Goal: Transaction & Acquisition: Obtain resource

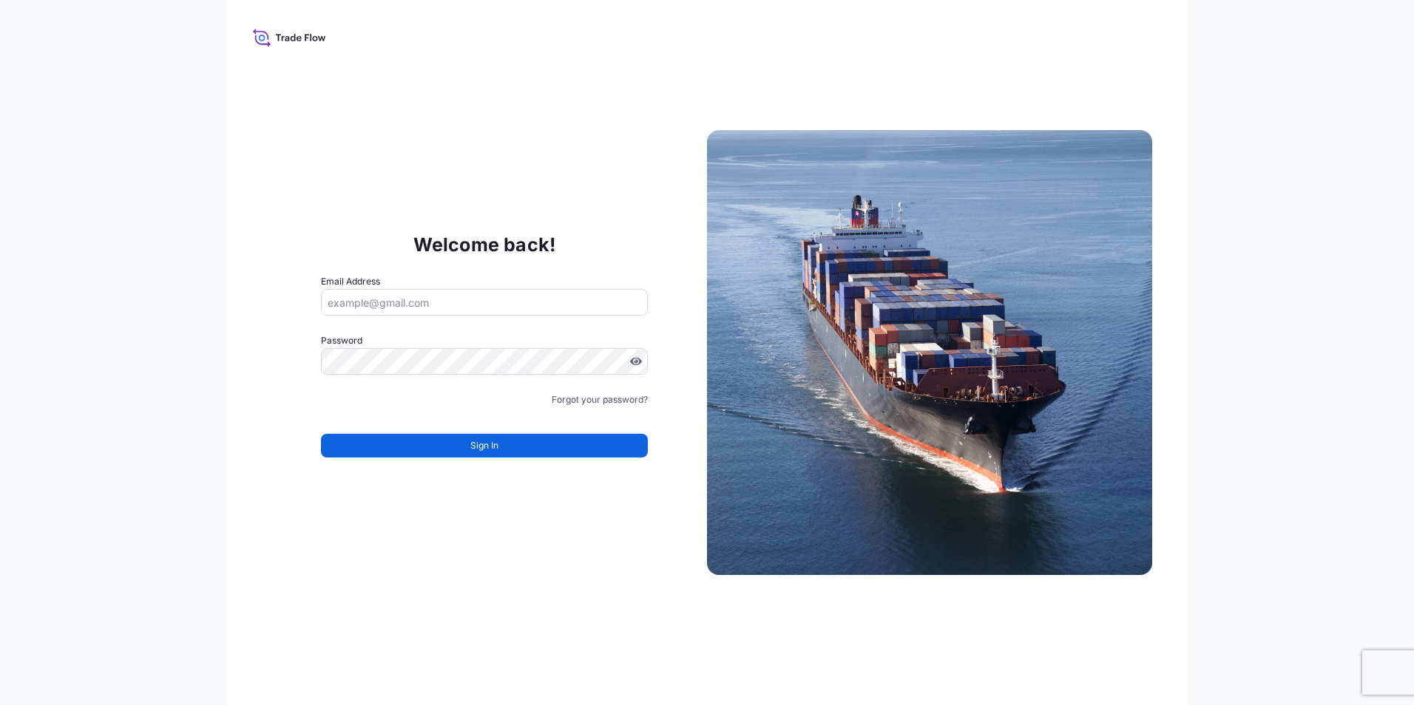
click at [420, 300] on input "Email Address" at bounding box center [484, 302] width 327 height 27
type input "mireille.lermission@fr.yusen-logsitics.com"
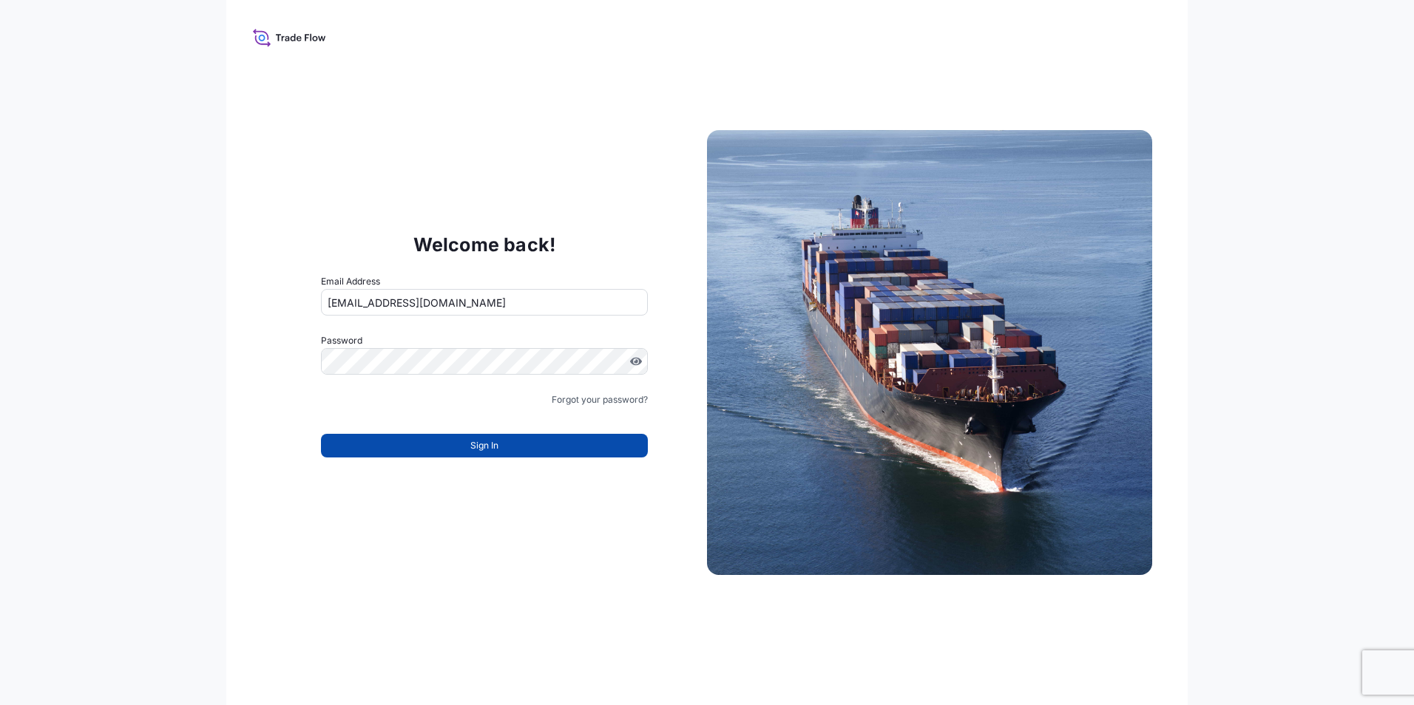
click at [518, 450] on button "Sign In" at bounding box center [484, 446] width 327 height 24
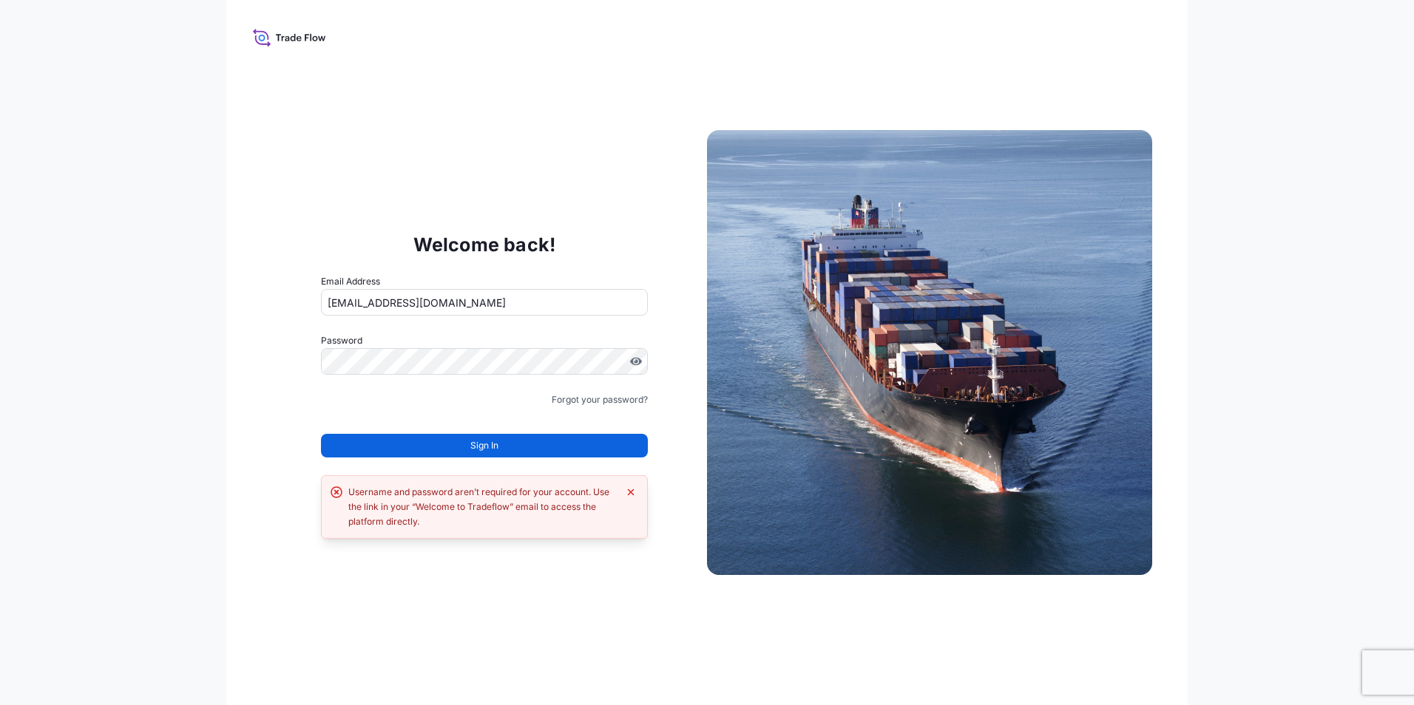
click at [394, 348] on div at bounding box center [484, 361] width 327 height 27
click at [280, 43] on icon at bounding box center [289, 37] width 73 height 21
click at [280, 42] on icon at bounding box center [289, 37] width 73 height 21
click at [282, 37] on icon at bounding box center [283, 38] width 3 height 5
click at [933, 270] on img at bounding box center [929, 352] width 445 height 445
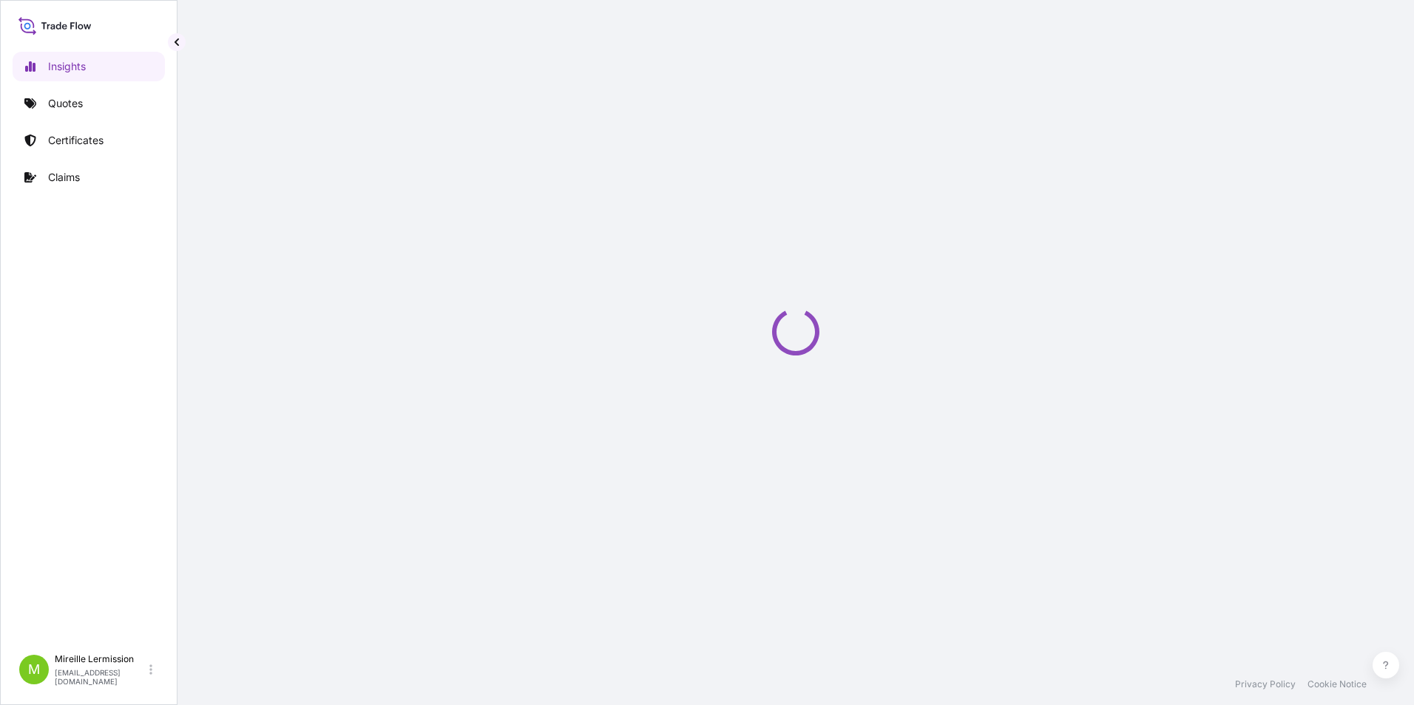
select select "2025"
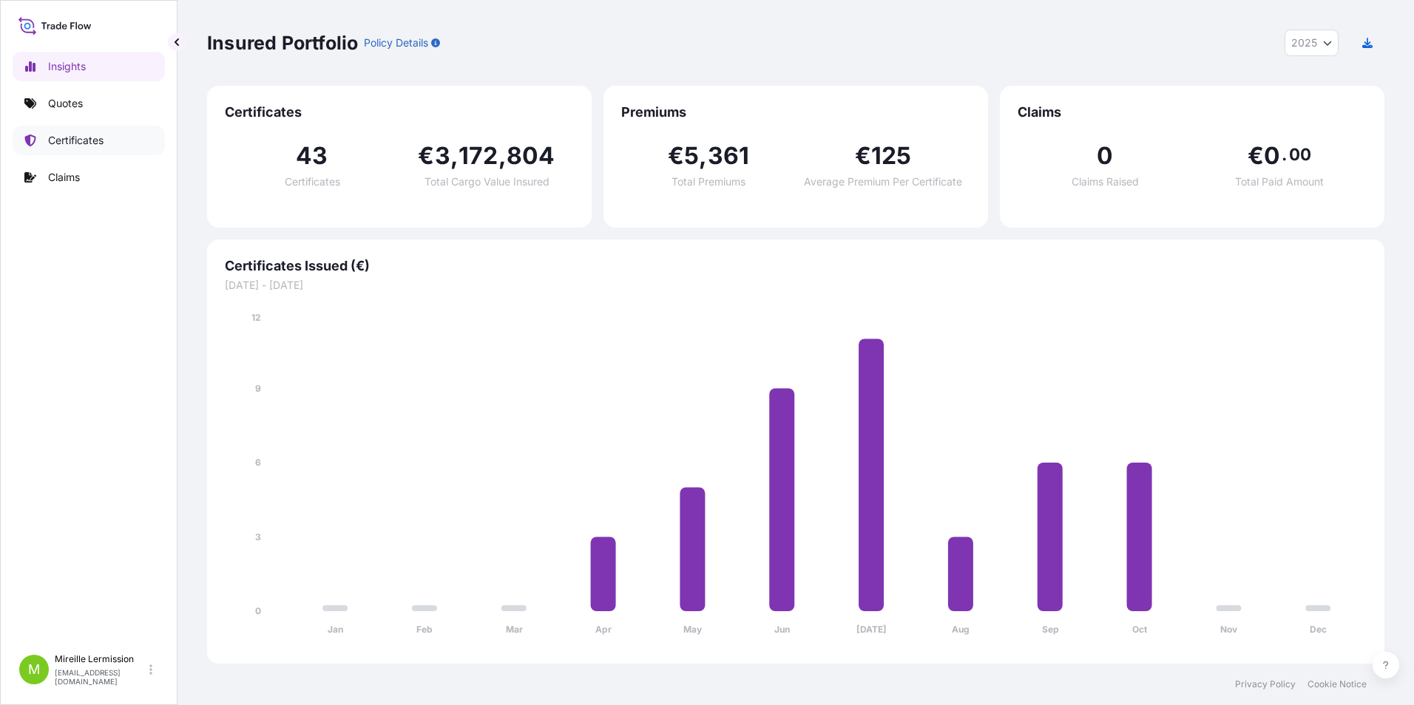
click at [78, 137] on p "Certificates" at bounding box center [75, 140] width 55 height 15
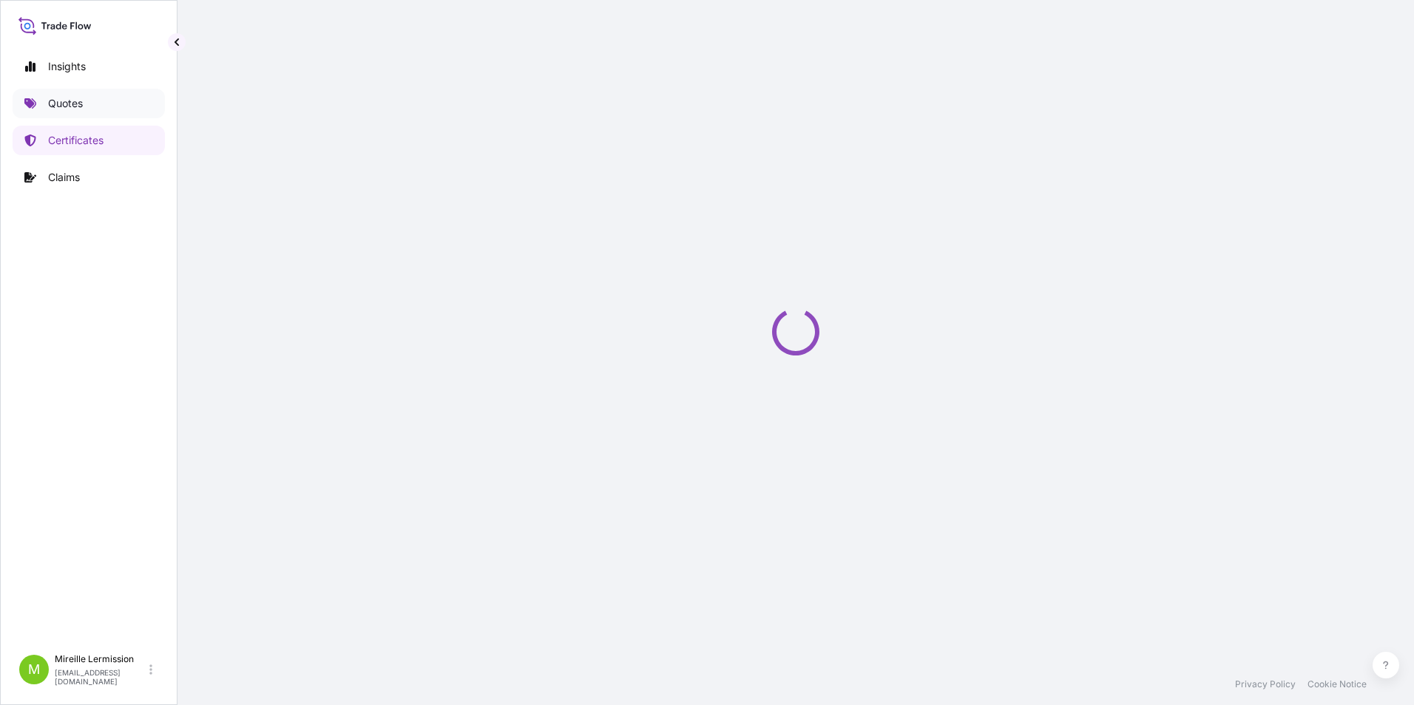
click at [81, 99] on p "Quotes" at bounding box center [65, 103] width 35 height 15
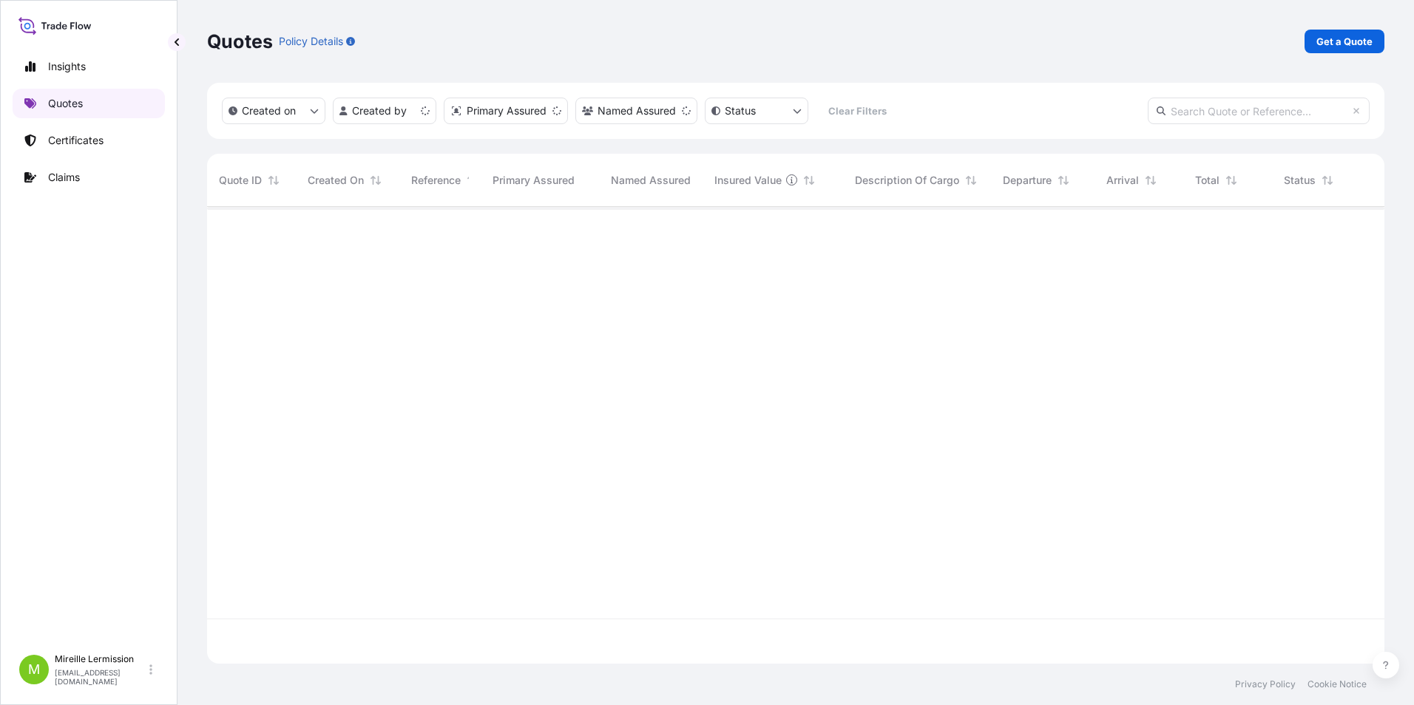
scroll to position [454, 1166]
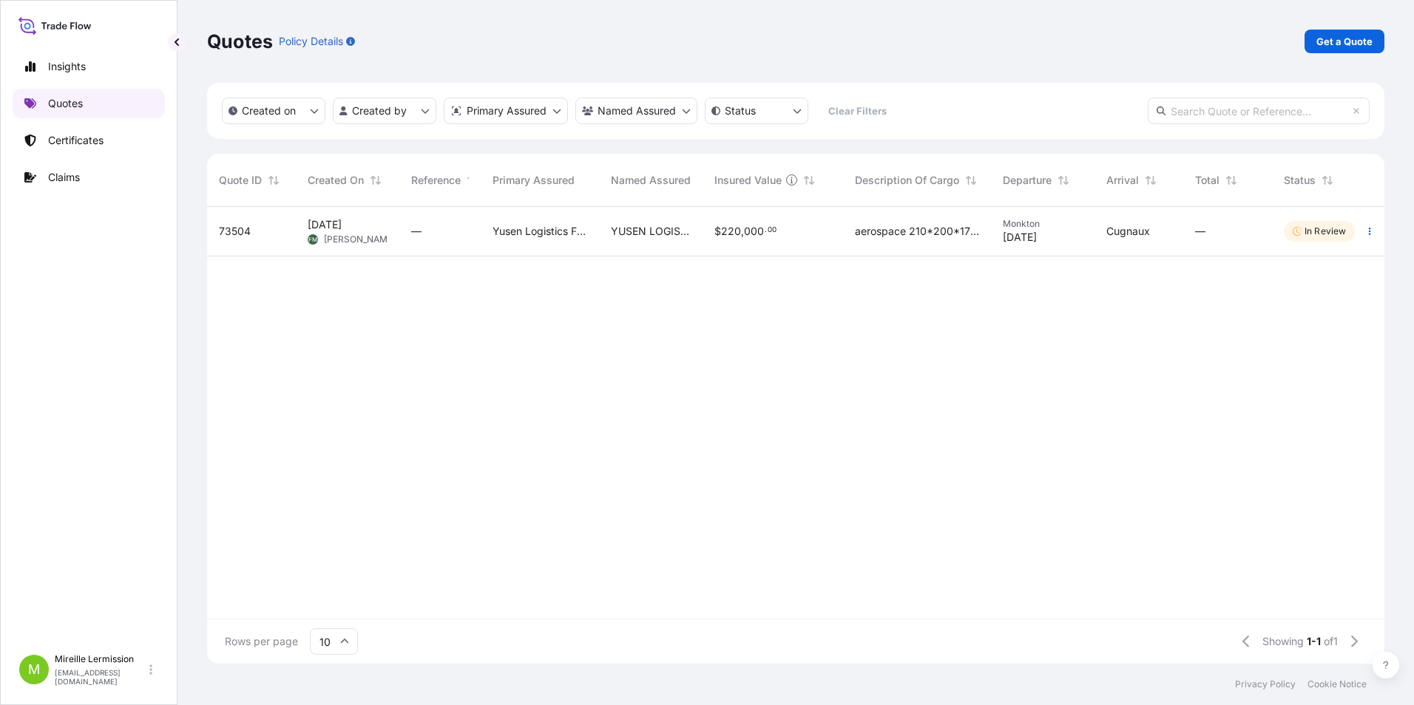
click at [70, 101] on p "Quotes" at bounding box center [65, 103] width 35 height 15
click at [1319, 42] on p "Get a Quote" at bounding box center [1344, 41] width 56 height 15
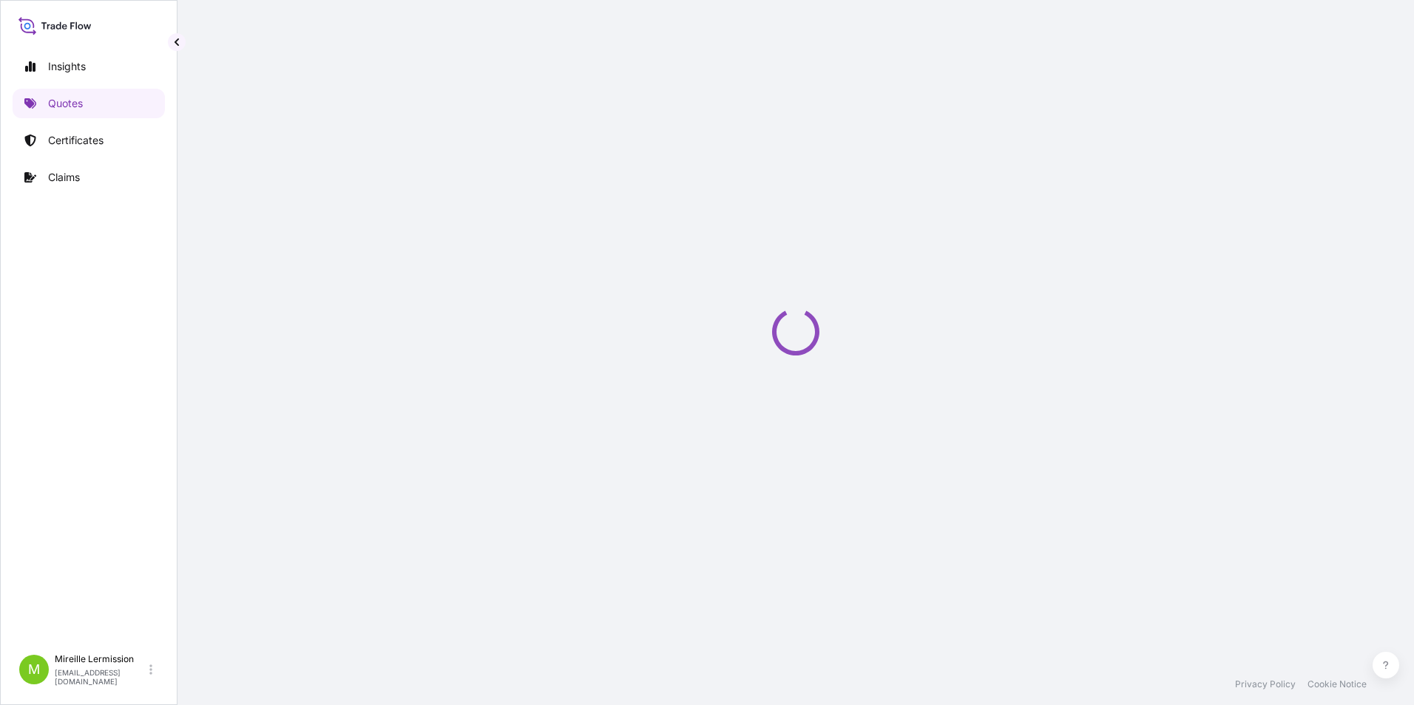
select select "Road / [GEOGRAPHIC_DATA]"
select select "Sea"
select select "21"
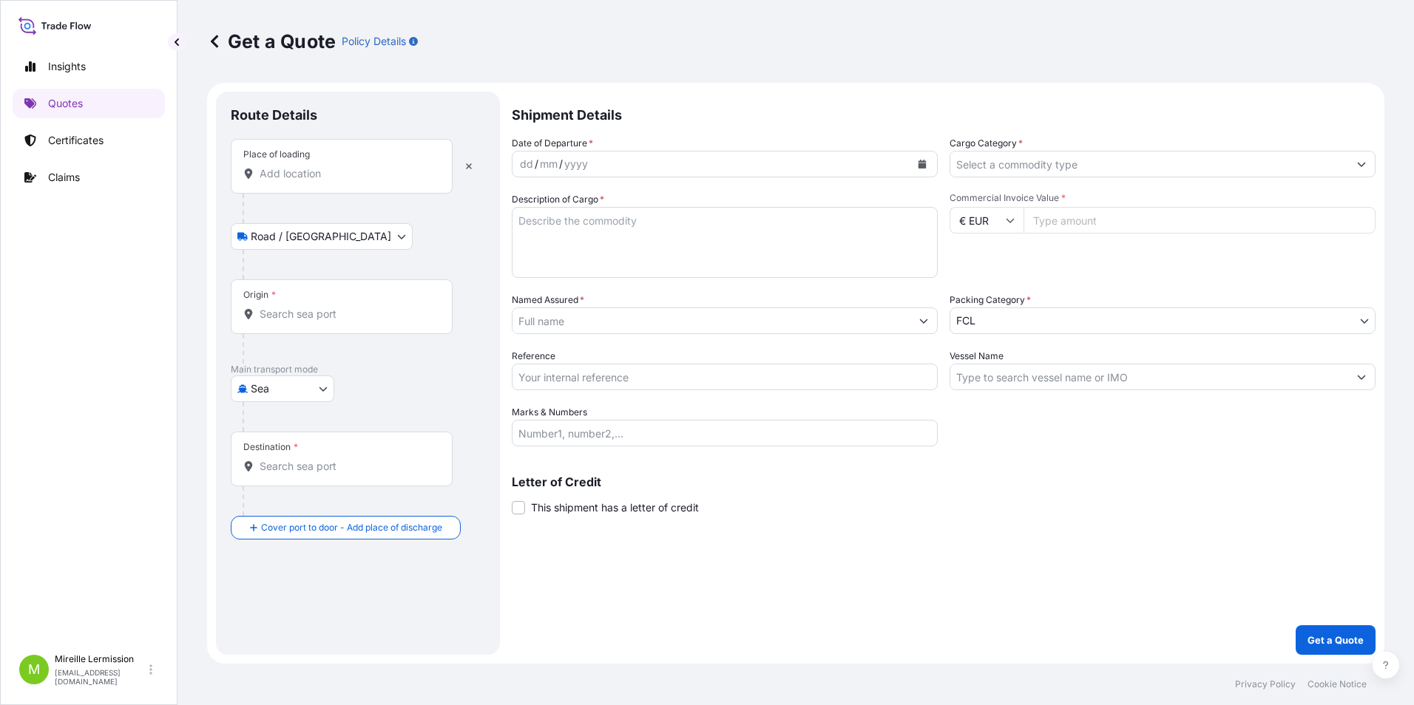
click at [434, 221] on div at bounding box center [364, 209] width 243 height 30
click at [331, 146] on div "Place of loading" at bounding box center [342, 166] width 222 height 55
click at [331, 166] on input "Place of loading" at bounding box center [347, 173] width 175 height 15
click at [340, 176] on input "Place of loading" at bounding box center [347, 173] width 175 height 15
click at [535, 165] on div "/" at bounding box center [537, 164] width 4 height 18
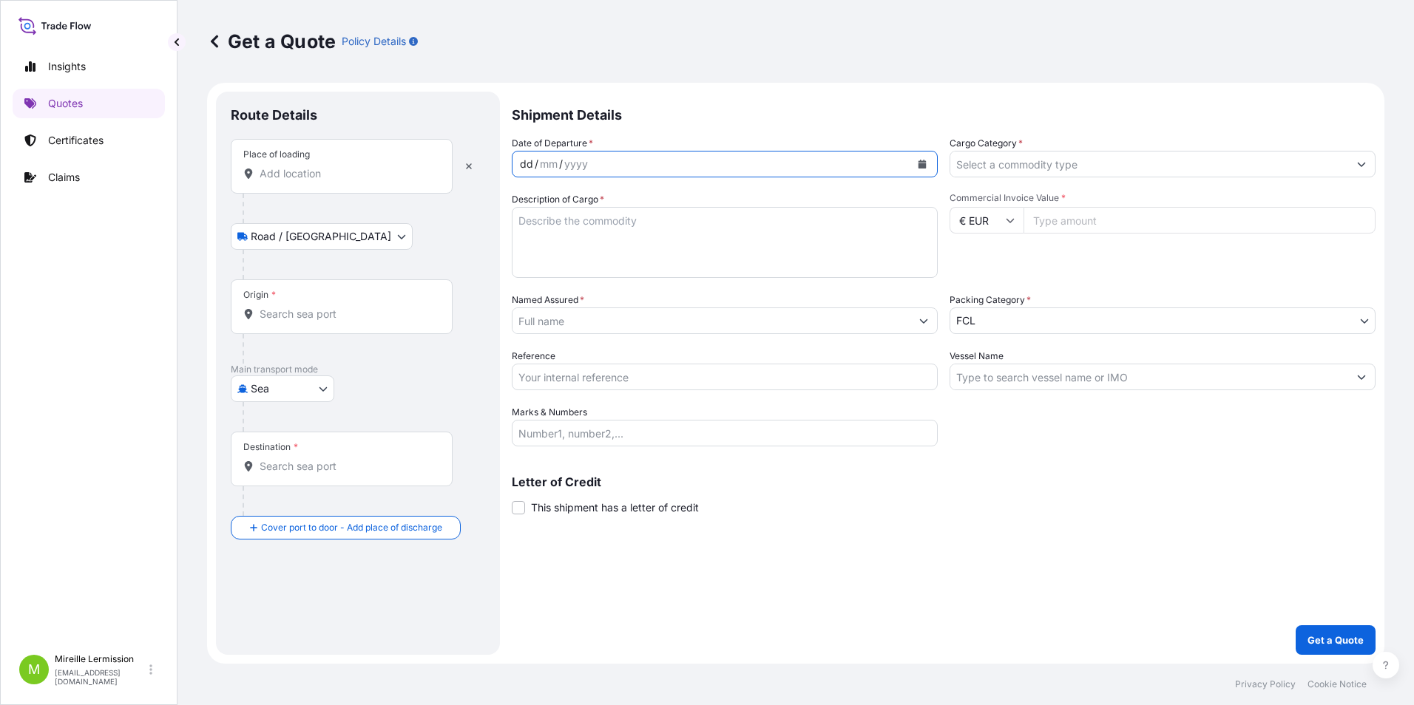
click at [526, 158] on div "dd" at bounding box center [526, 164] width 16 height 18
click at [564, 162] on div "dd / mm / yyyy" at bounding box center [711, 164] width 398 height 27
click at [439, 148] on form "Route Details Place of loading Road / Inland Road / Inland Origin * Main transp…" at bounding box center [795, 373] width 1177 height 581
click at [619, 246] on textarea "Description of Cargo *" at bounding box center [725, 242] width 426 height 71
type textarea "1 bras 3D sur palette"
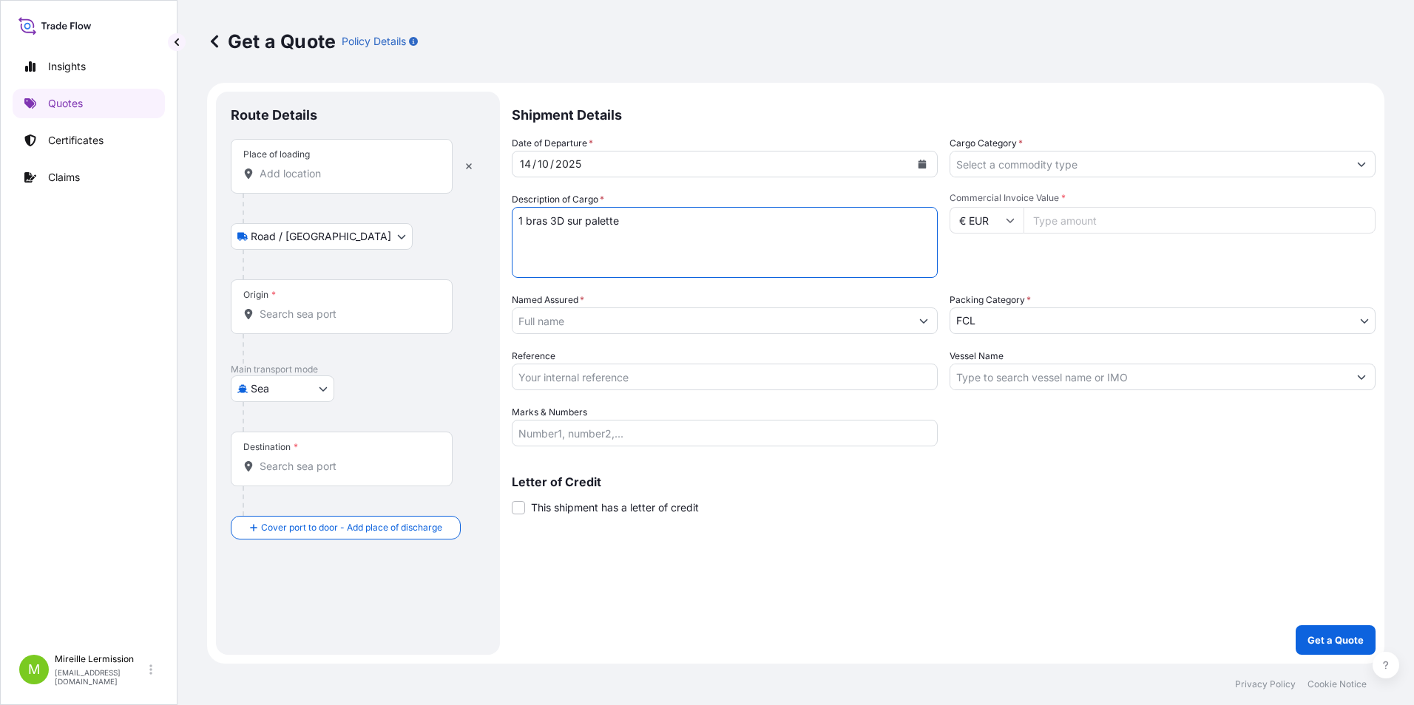
click at [1005, 163] on input "Cargo Category *" at bounding box center [1149, 164] width 398 height 27
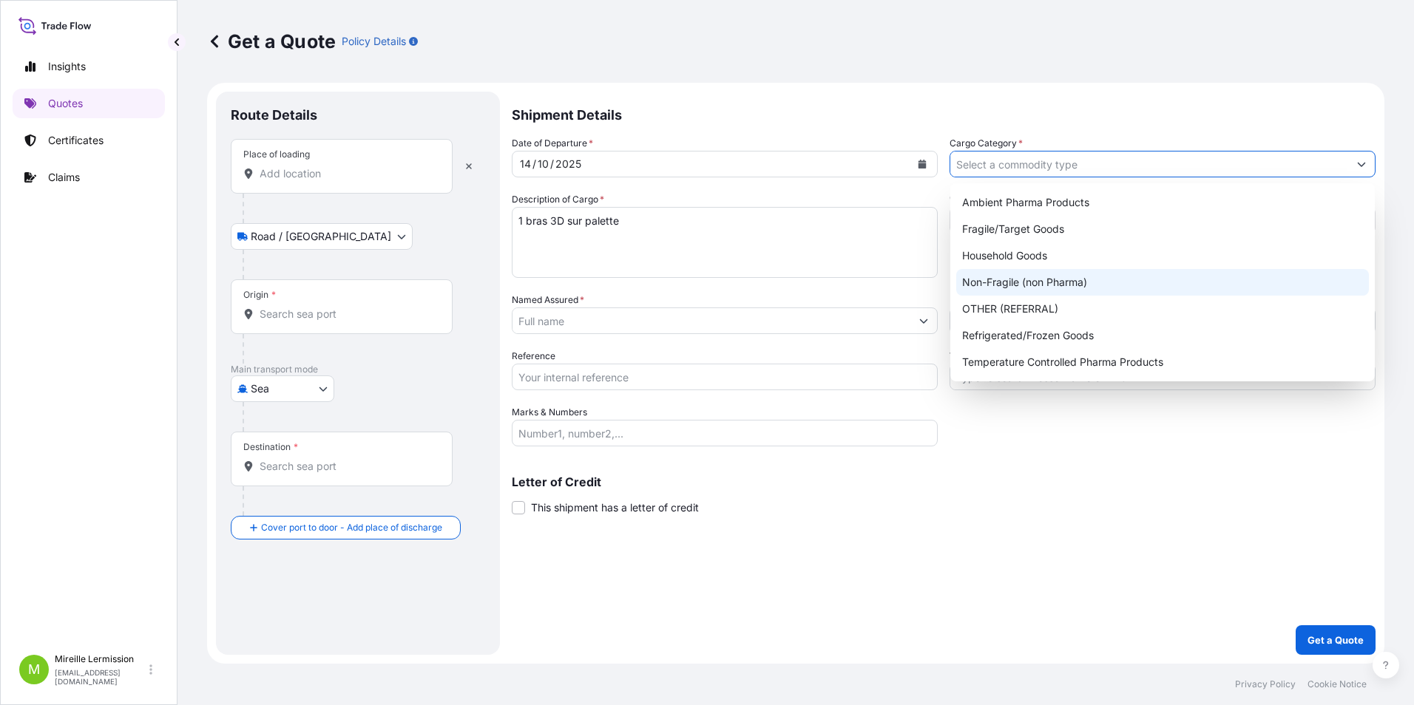
click at [1101, 278] on div "Non-Fragile (non Pharma)" at bounding box center [1162, 282] width 413 height 27
type input "Non-Fragile (non Pharma)"
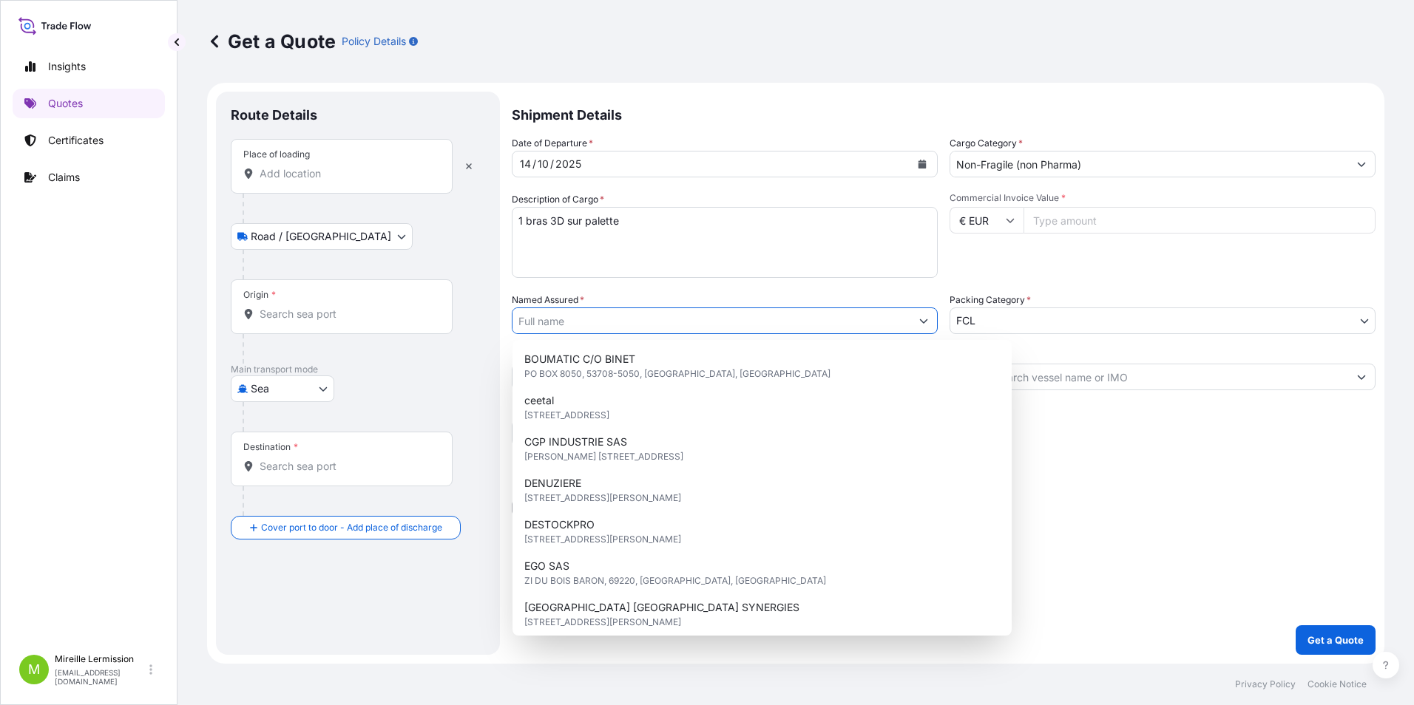
click at [921, 321] on icon "Show suggestions" at bounding box center [924, 321] width 8 height 4
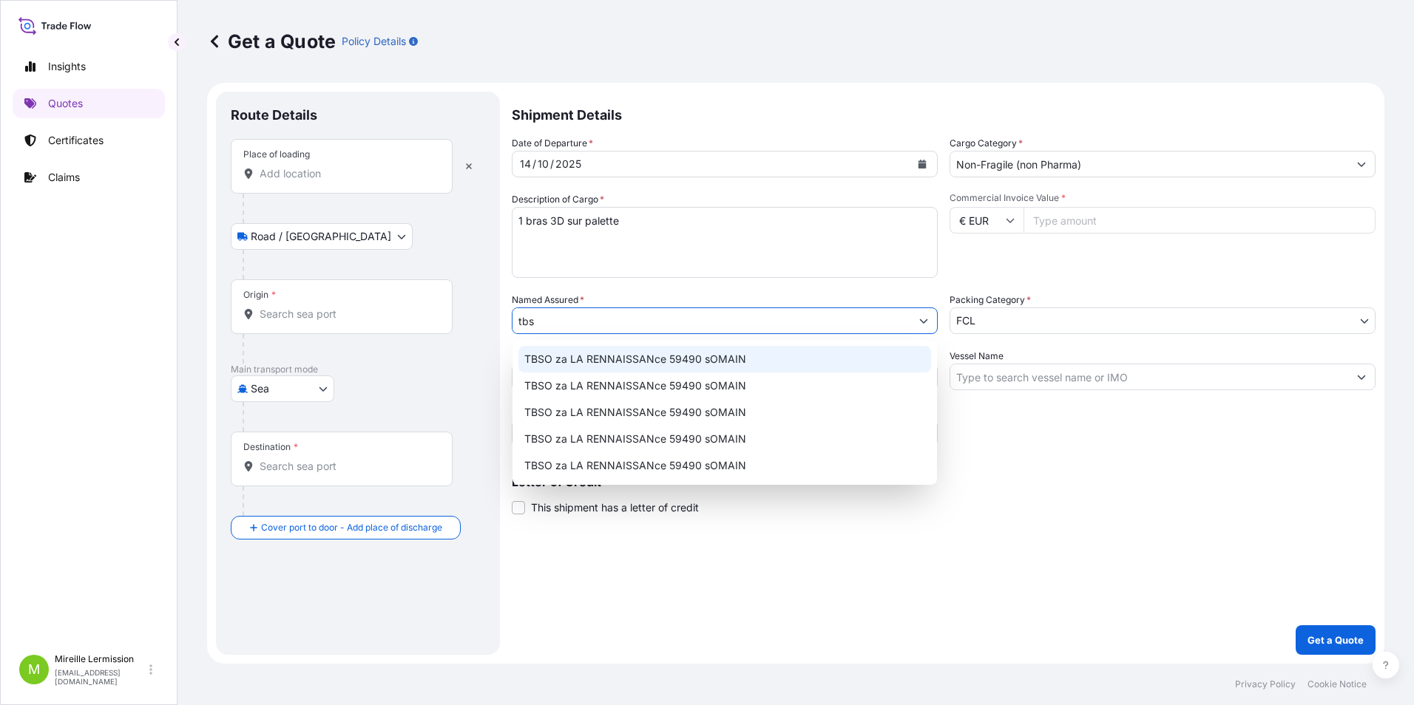
click at [642, 352] on span "TBSO za LA RENNAISSANce 59490 sOMAIN" at bounding box center [635, 359] width 222 height 15
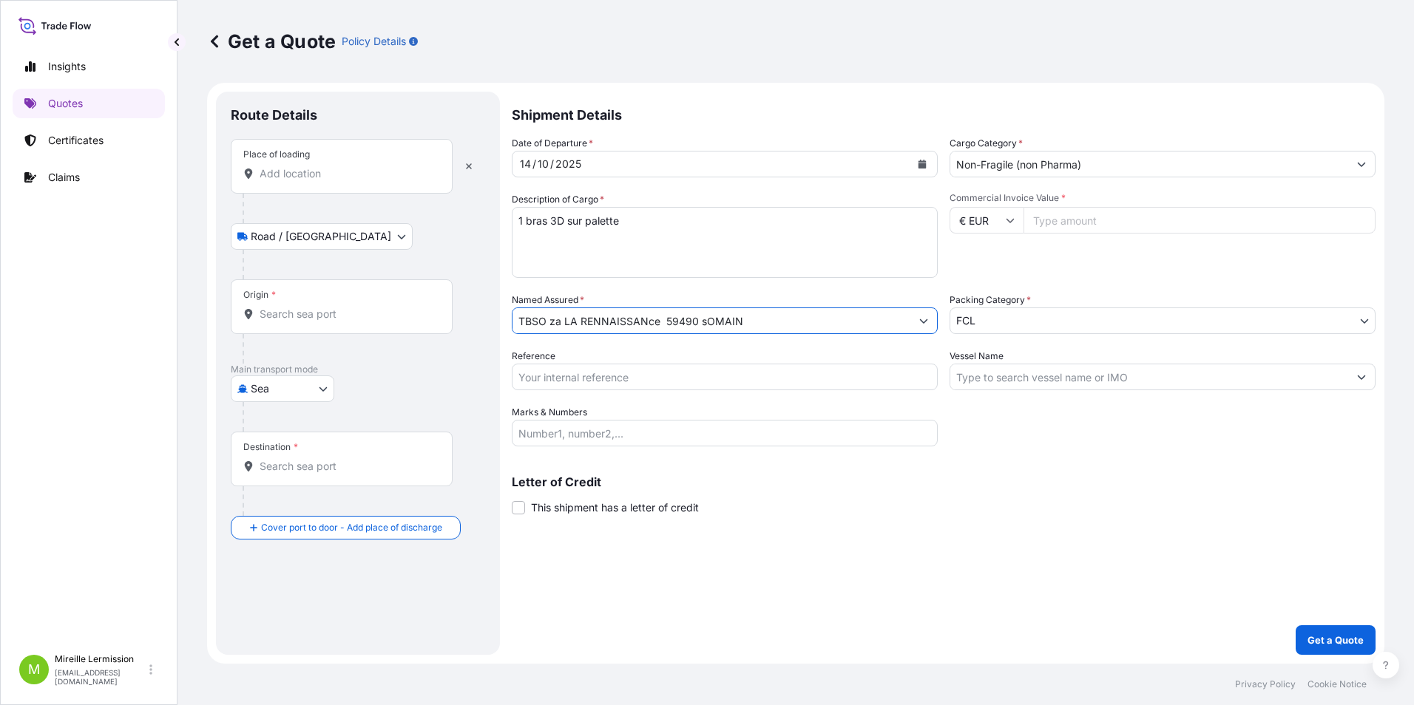
type input "TBSO za LA RENNAISSANce 59490 sOMAIN"
click at [633, 373] on input "Reference" at bounding box center [725, 377] width 426 height 27
click at [654, 436] on input "Marks & Numbers" at bounding box center [725, 433] width 426 height 27
drag, startPoint x: 873, startPoint y: 550, endPoint x: 957, endPoint y: 480, distance: 109.2
click at [896, 527] on div "Shipment Details Date of Departure * [DATE] Cargo Category * Non-Fragile (non P…" at bounding box center [944, 374] width 864 height 564
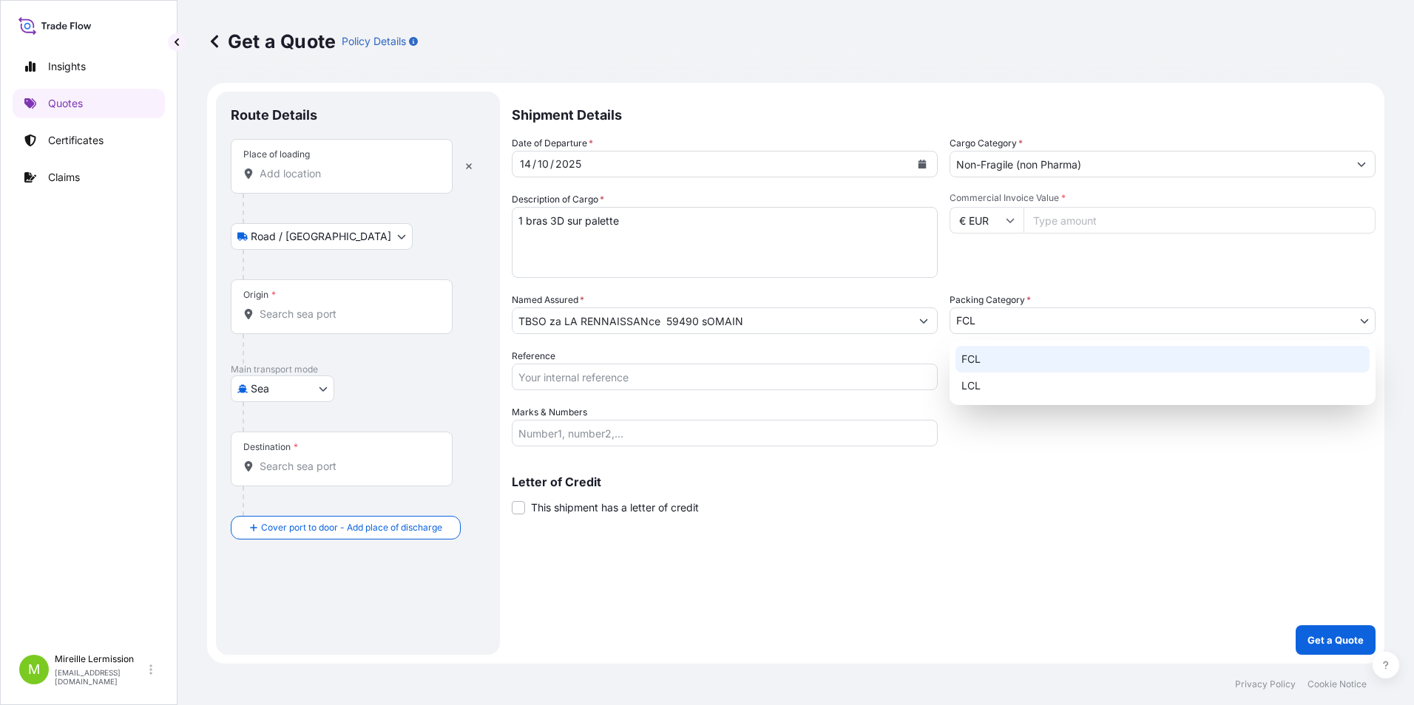
click at [1015, 319] on body "5 options available. Insights Quotes Certificates Claims M Mireille Lermission …" at bounding box center [707, 352] width 1414 height 705
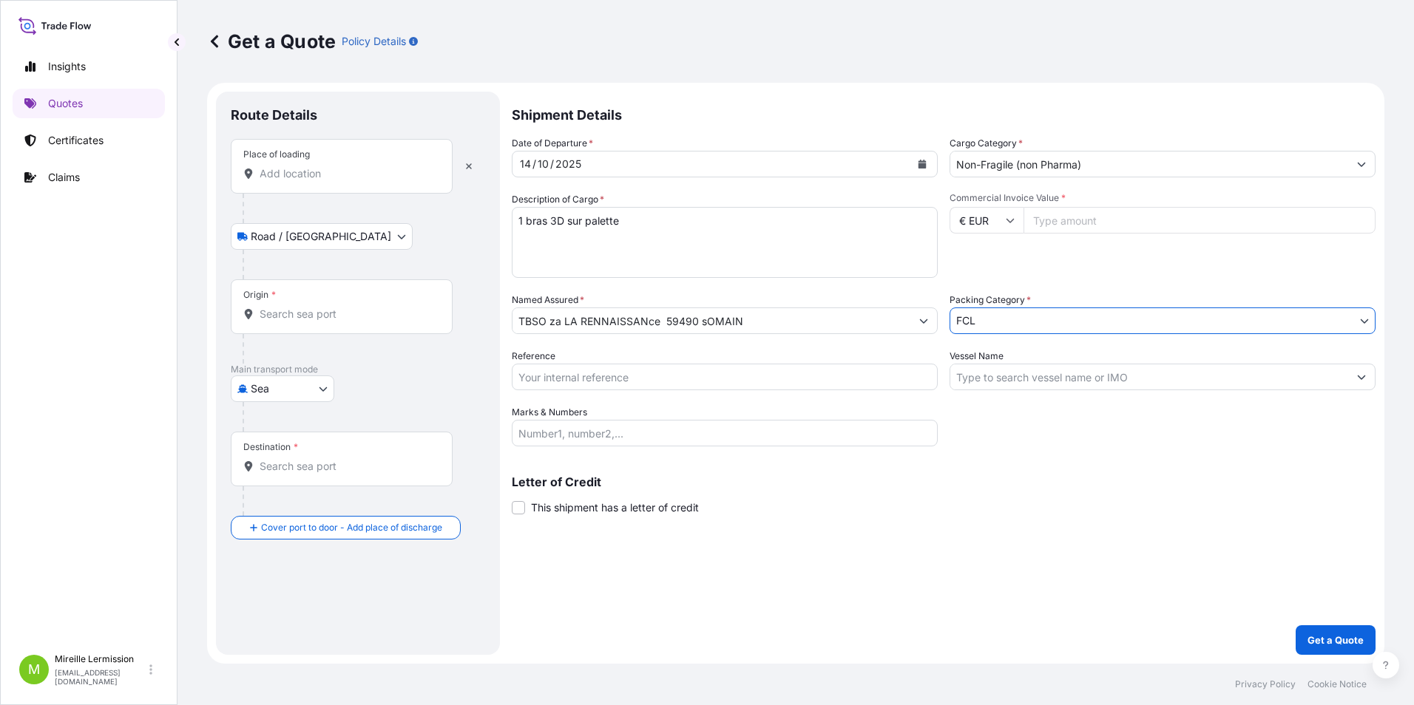
click at [1371, 376] on button "Show suggestions" at bounding box center [1361, 377] width 27 height 27
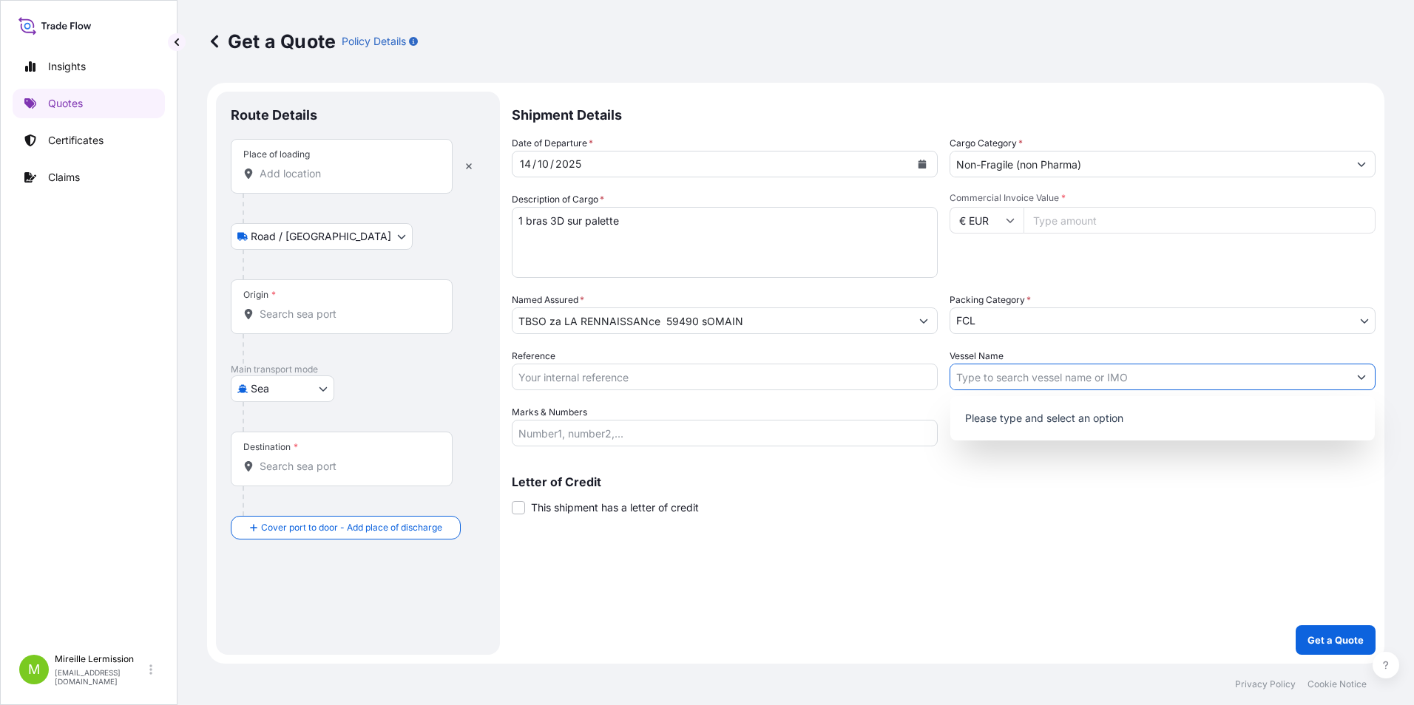
click at [1369, 378] on button "Show suggestions" at bounding box center [1361, 377] width 27 height 27
click at [1021, 558] on div "Shipment Details Date of Departure * [DATE] Cargo Category * Non-Fragile (non P…" at bounding box center [944, 374] width 864 height 564
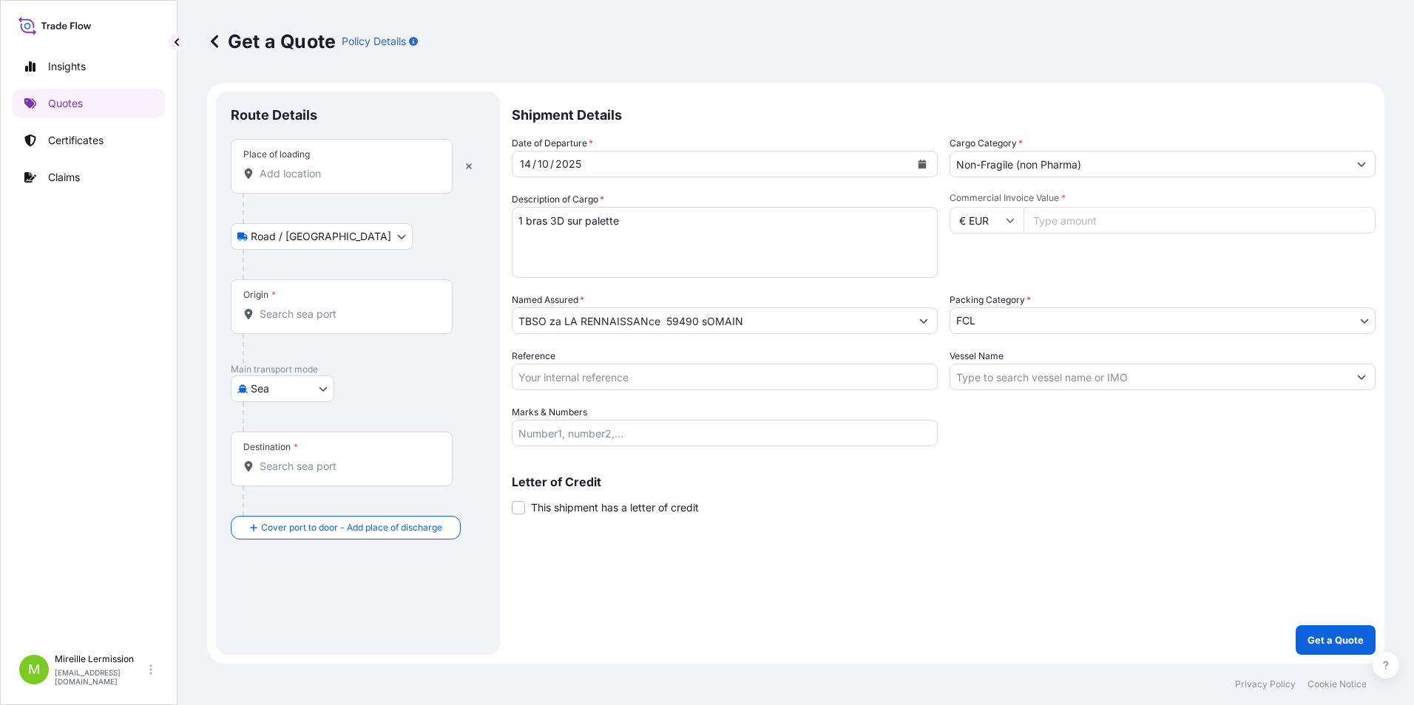
click at [1077, 218] on input "Commercial Invoice Value *" at bounding box center [1199, 220] width 352 height 27
click at [1009, 221] on icon at bounding box center [1010, 221] width 8 height 4
click at [1055, 222] on input "Commercial Invoice Value *" at bounding box center [1199, 220] width 352 height 27
type input "300000"
click at [1140, 253] on div "Commercial Invoice Value * € EUR 300000" at bounding box center [1163, 235] width 426 height 86
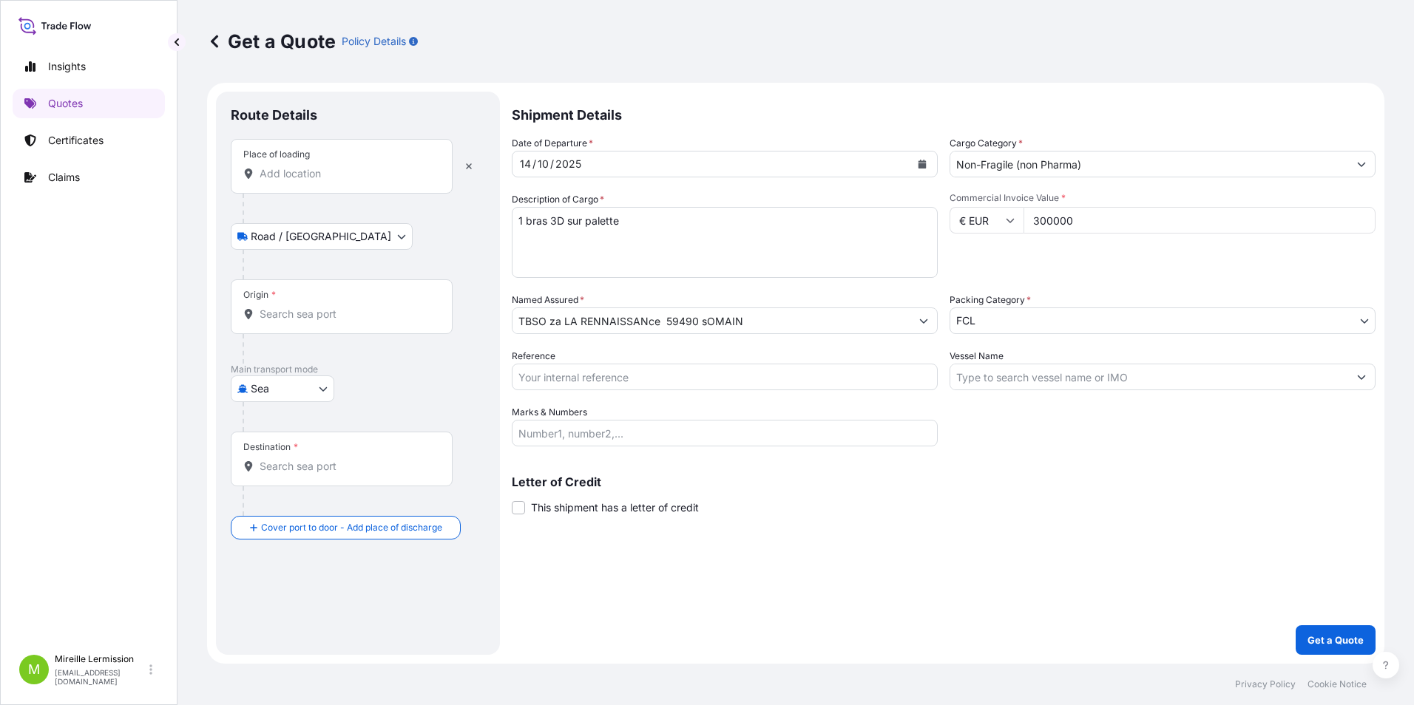
click at [1353, 306] on div "Packing Category * FCL" at bounding box center [1163, 313] width 426 height 41
click at [1360, 319] on body "Insights Quotes Certificates Claims M Mireille Lermission [EMAIL_ADDRESS][DOMAI…" at bounding box center [707, 352] width 1414 height 705
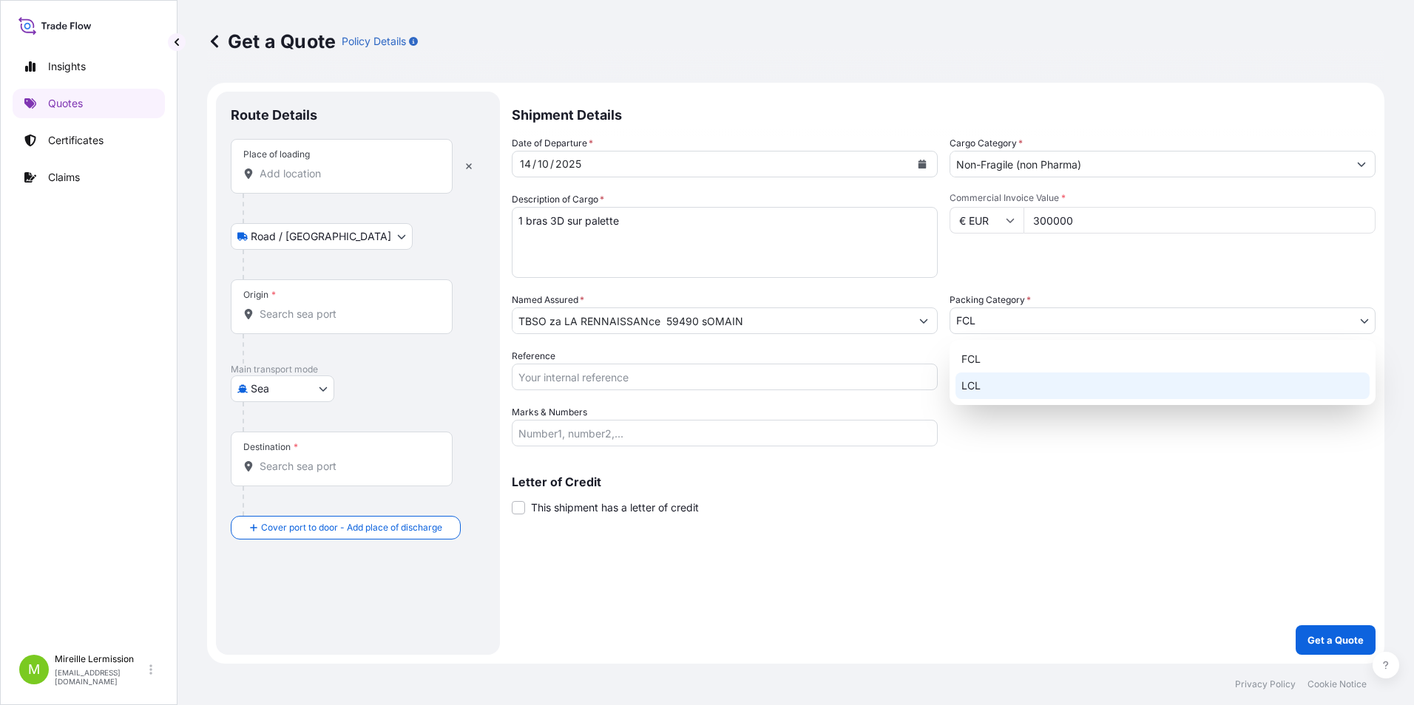
click at [1048, 379] on div "LCL" at bounding box center [1162, 386] width 414 height 27
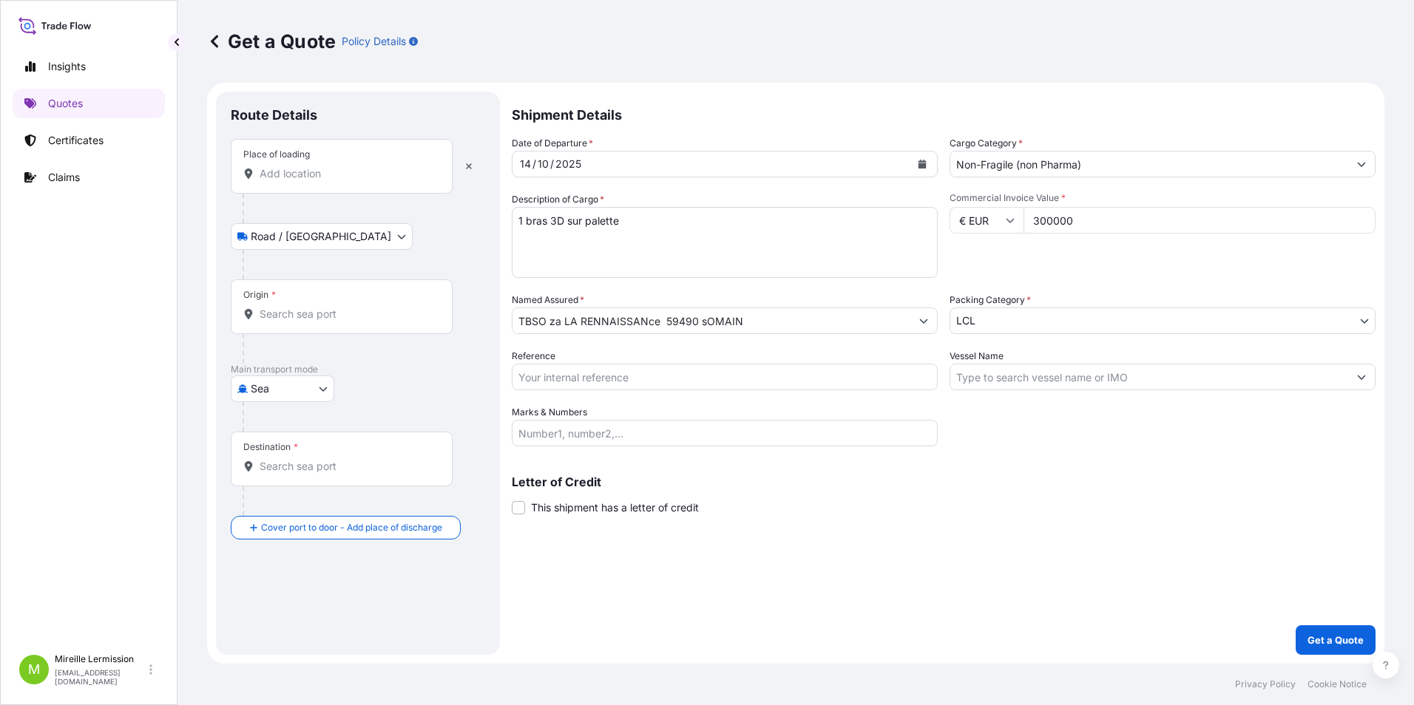
drag, startPoint x: 990, startPoint y: 461, endPoint x: 1000, endPoint y: 450, distance: 14.1
click at [990, 459] on div "Letter of Credit This shipment has a letter of credit Letter of credit * Letter…" at bounding box center [944, 486] width 864 height 57
click at [1119, 388] on input "Vessel Name" at bounding box center [1149, 377] width 398 height 27
click at [1132, 374] on input "Vessel Name" at bounding box center [1149, 377] width 398 height 27
click at [1134, 376] on input "Vessel Name" at bounding box center [1149, 377] width 398 height 27
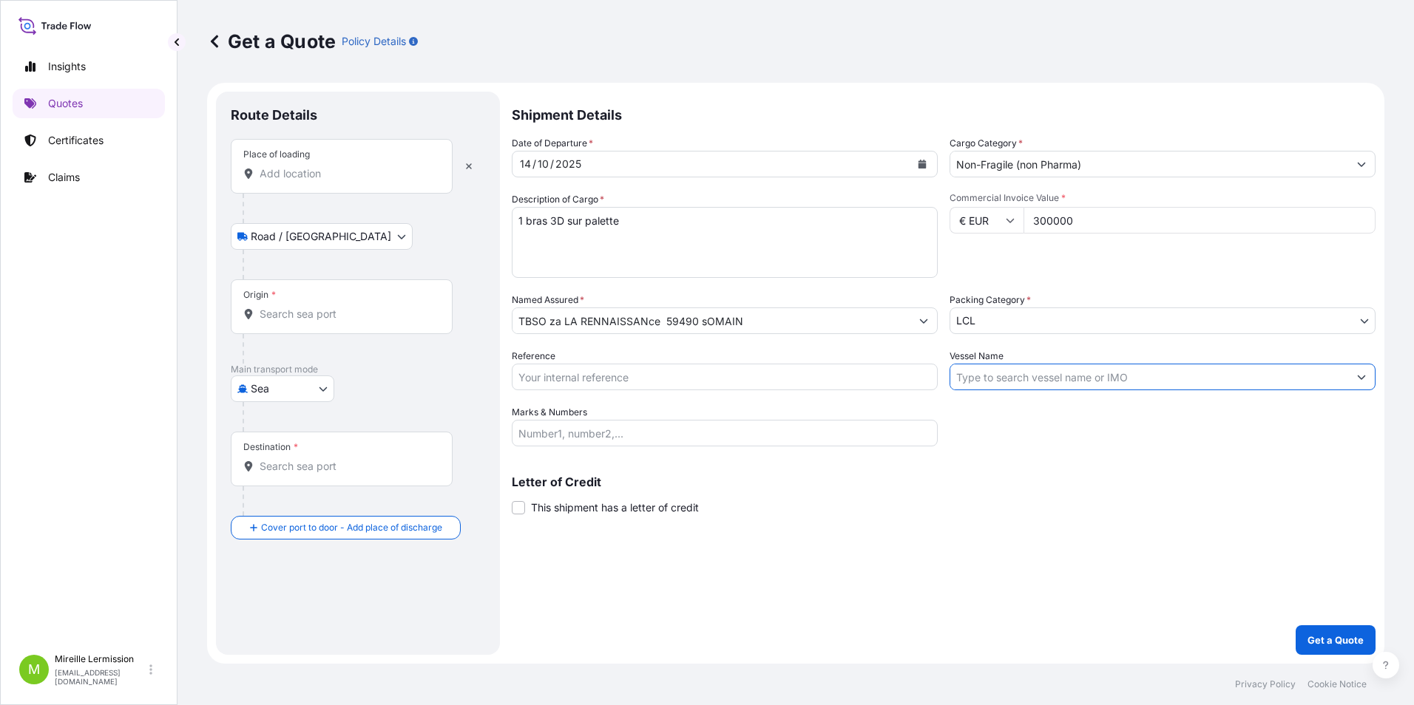
click at [1367, 320] on body "Insights Quotes Certificates Claims M Mireille Lermission [EMAIL_ADDRESS][DOMAI…" at bounding box center [707, 352] width 1414 height 705
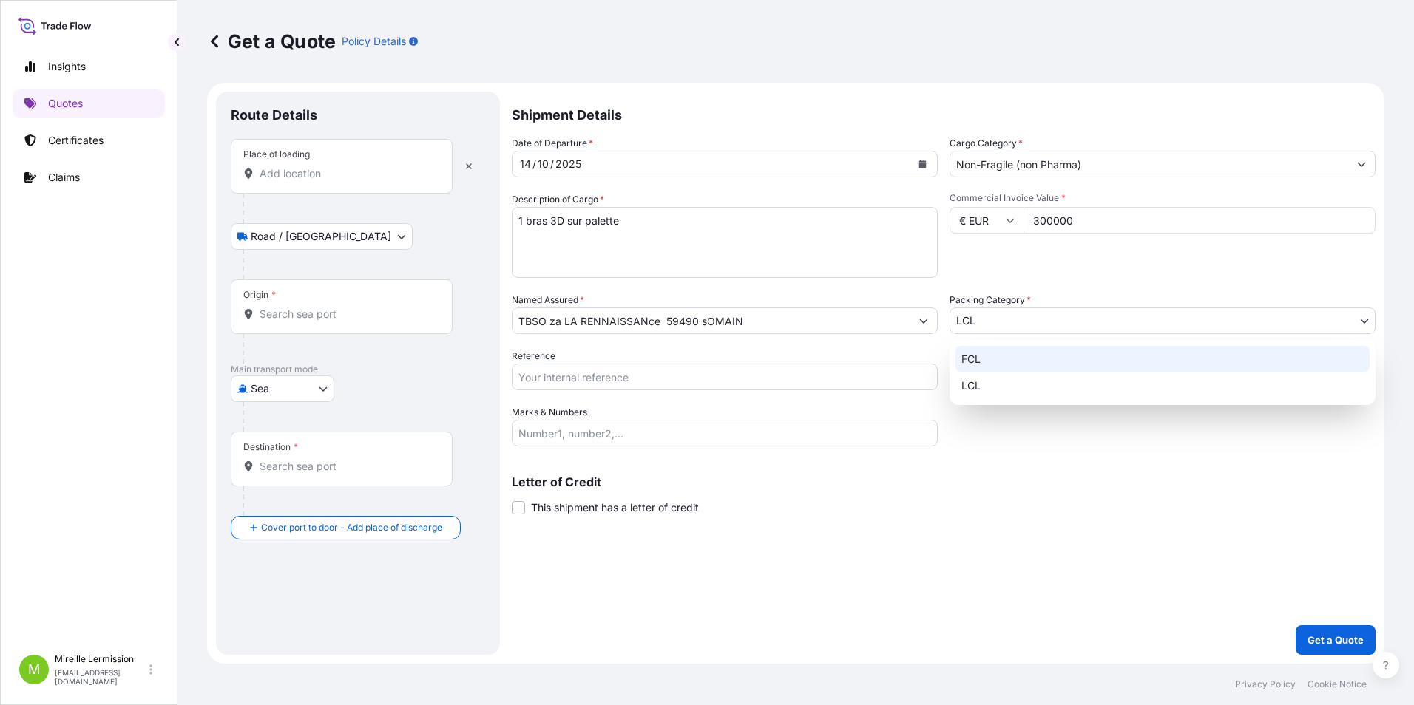
click at [1064, 361] on div "FCL" at bounding box center [1162, 359] width 414 height 27
select select "21"
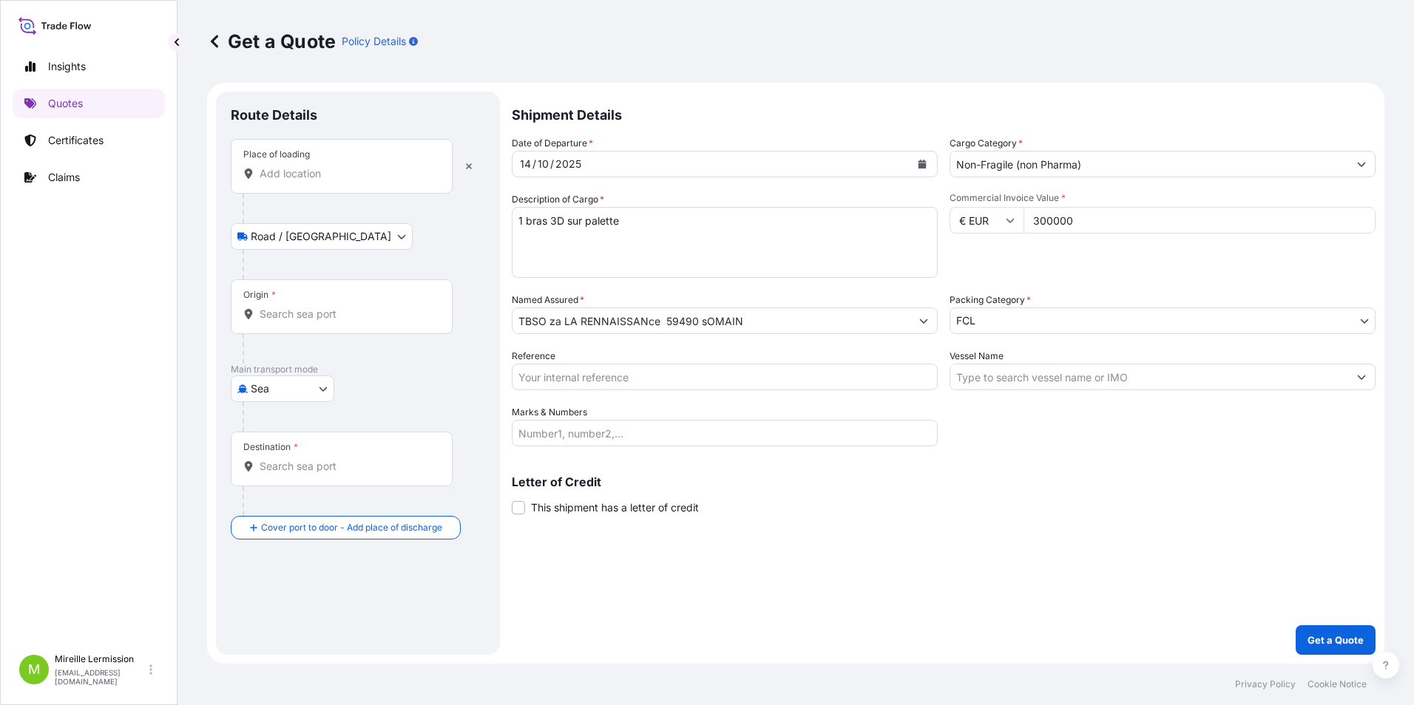
drag, startPoint x: 1023, startPoint y: 475, endPoint x: 1015, endPoint y: 460, distance: 17.2
click at [1023, 476] on div "Letter of Credit This shipment has a letter of credit Letter of credit * Letter…" at bounding box center [944, 486] width 864 height 57
click at [338, 176] on input "Place of loading" at bounding box center [347, 173] width 175 height 15
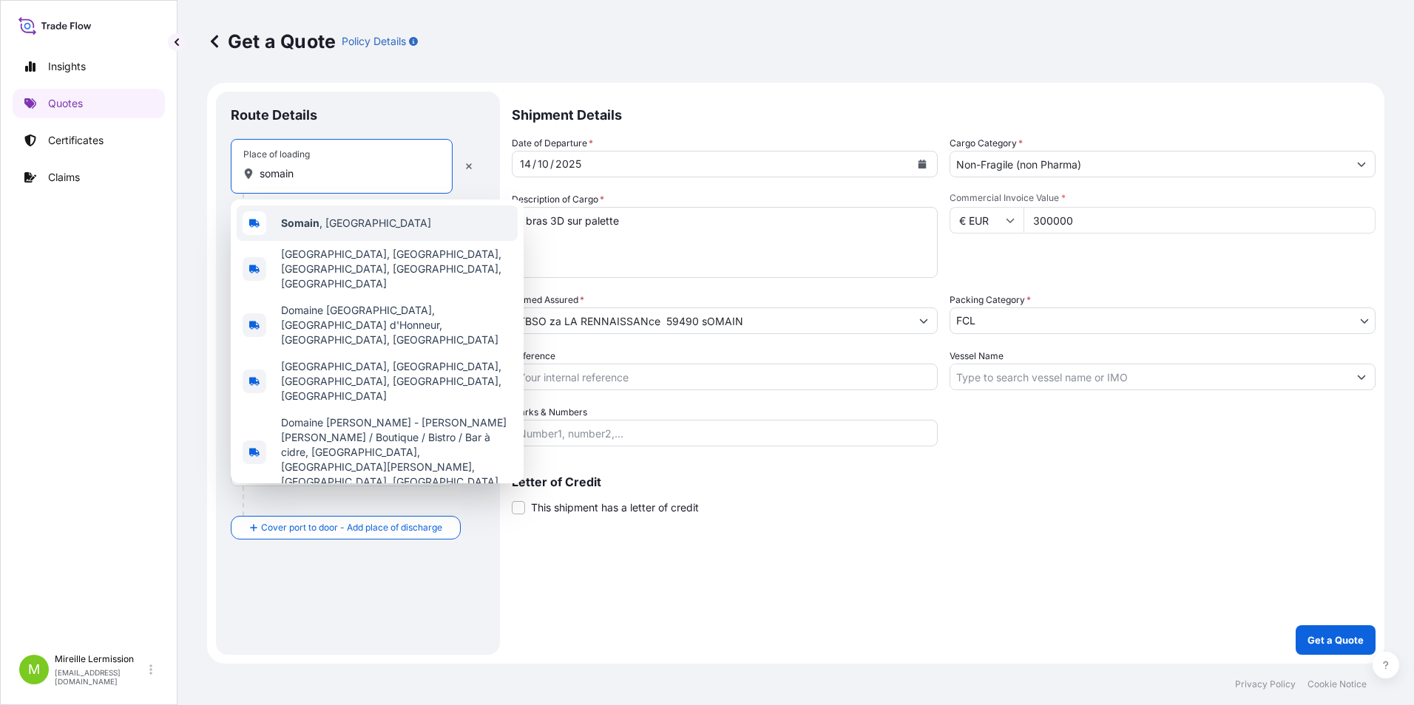
click at [359, 224] on div "Somain , [GEOGRAPHIC_DATA]" at bounding box center [377, 223] width 281 height 35
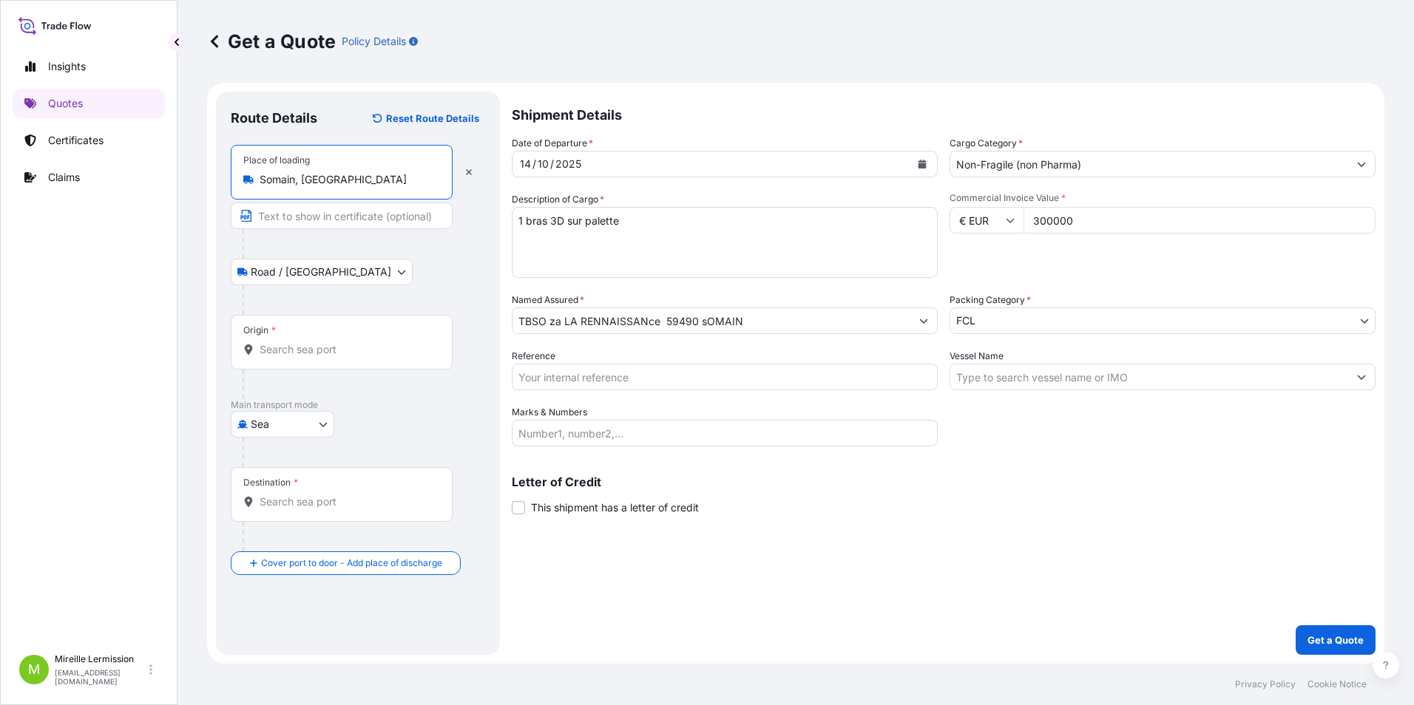
type input "Somain, [GEOGRAPHIC_DATA]"
click at [319, 271] on body "0 options available. 5 options available. Insights Quotes Certificates Claims M…" at bounding box center [707, 352] width 1414 height 705
click at [277, 316] on span "Road / [GEOGRAPHIC_DATA]" at bounding box center [329, 310] width 141 height 15
click at [368, 220] on input "Text to appear on certificate" at bounding box center [342, 216] width 222 height 27
type input "1 bras 3 D"
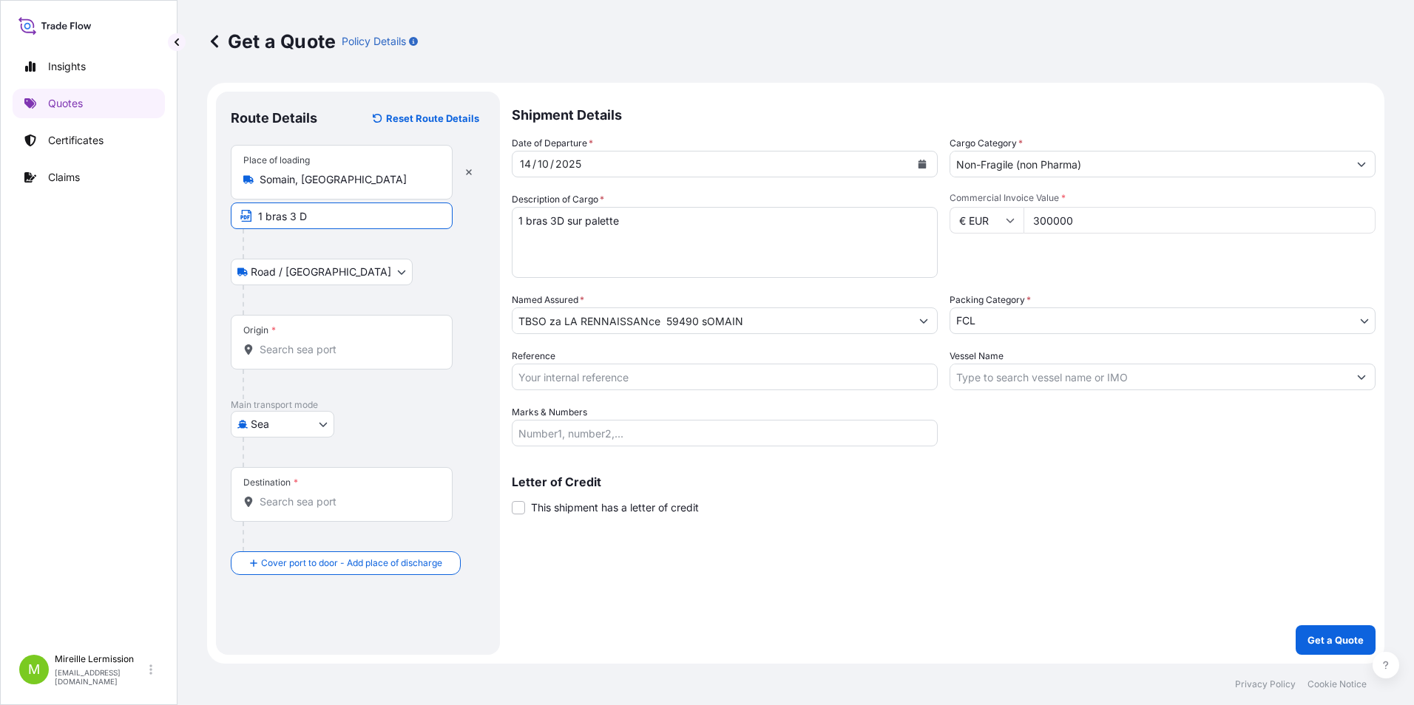
click at [315, 422] on body "Insights Quotes Certificates Claims M Mireille Lermission [EMAIL_ADDRESS][DOMAI…" at bounding box center [707, 352] width 1414 height 705
click at [277, 507] on div "Land" at bounding box center [283, 516] width 92 height 27
select select "Land"
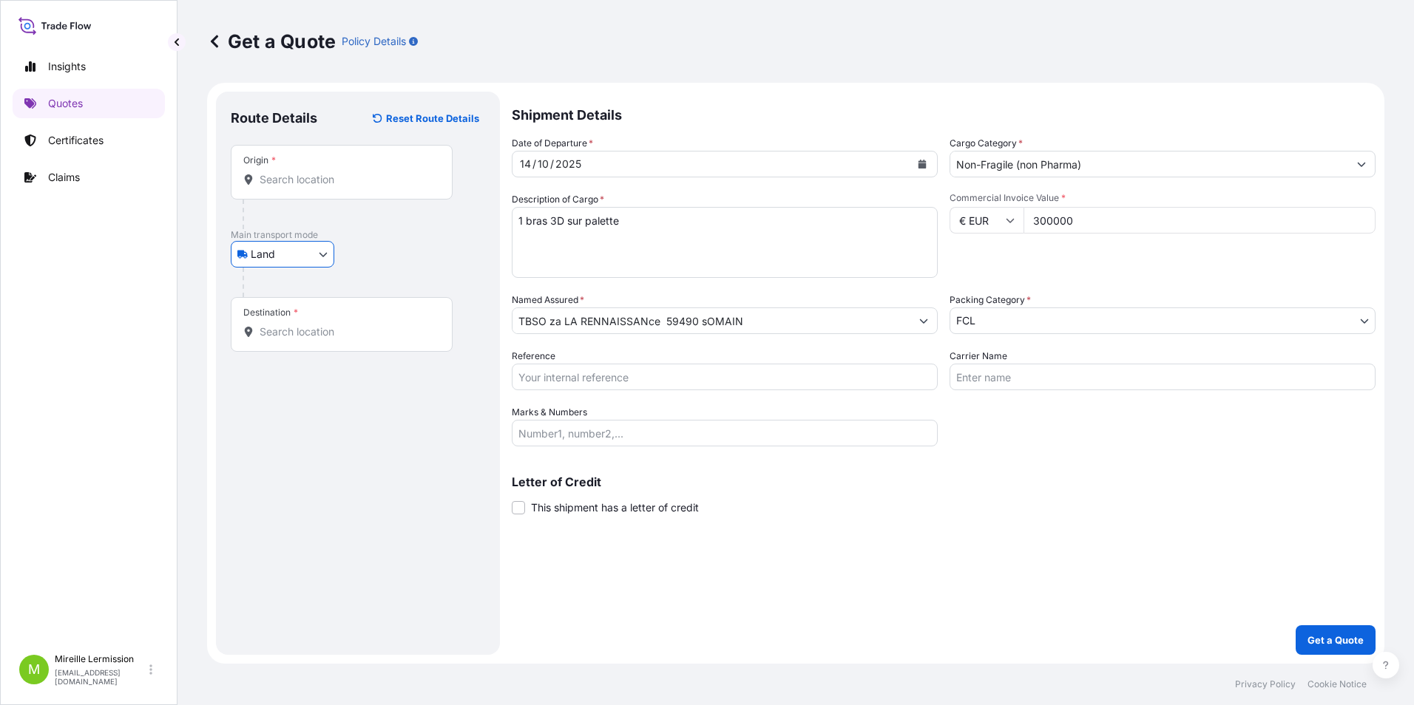
click at [348, 176] on input "Origin *" at bounding box center [347, 179] width 175 height 15
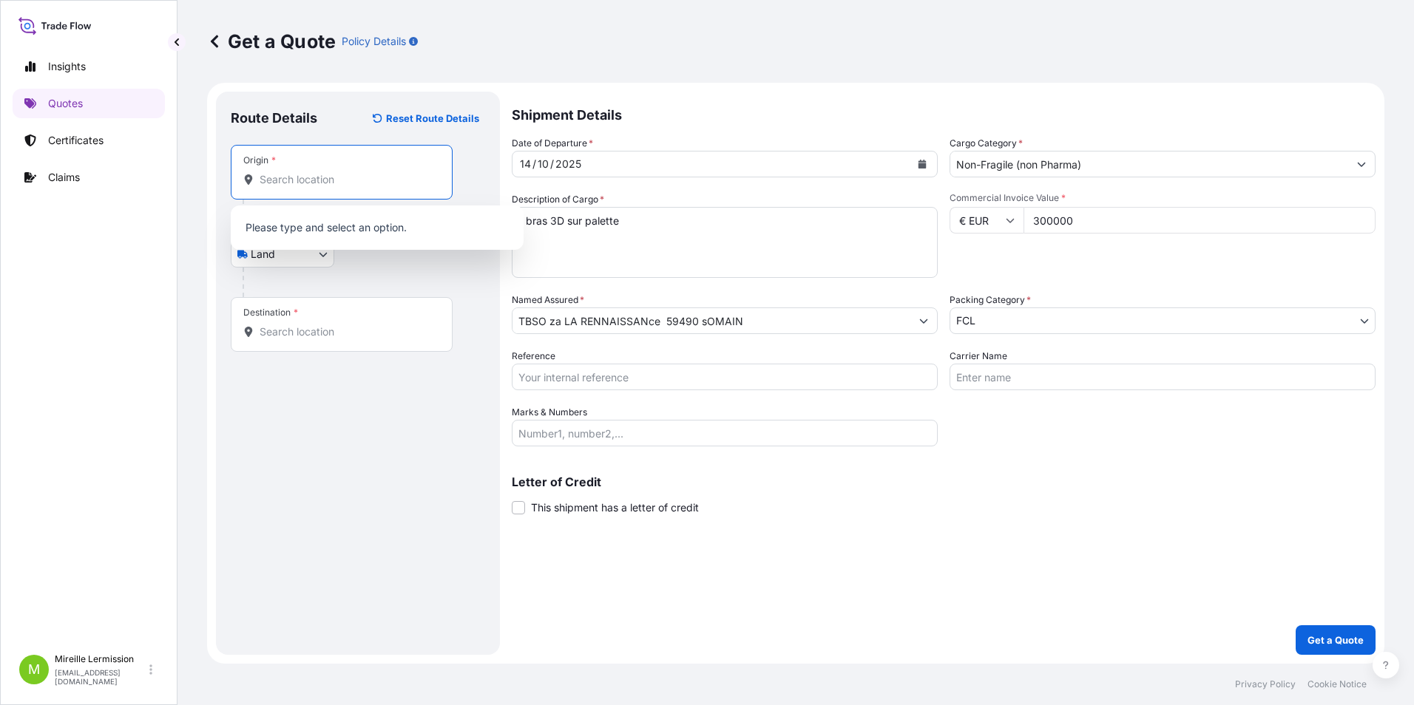
type input "d"
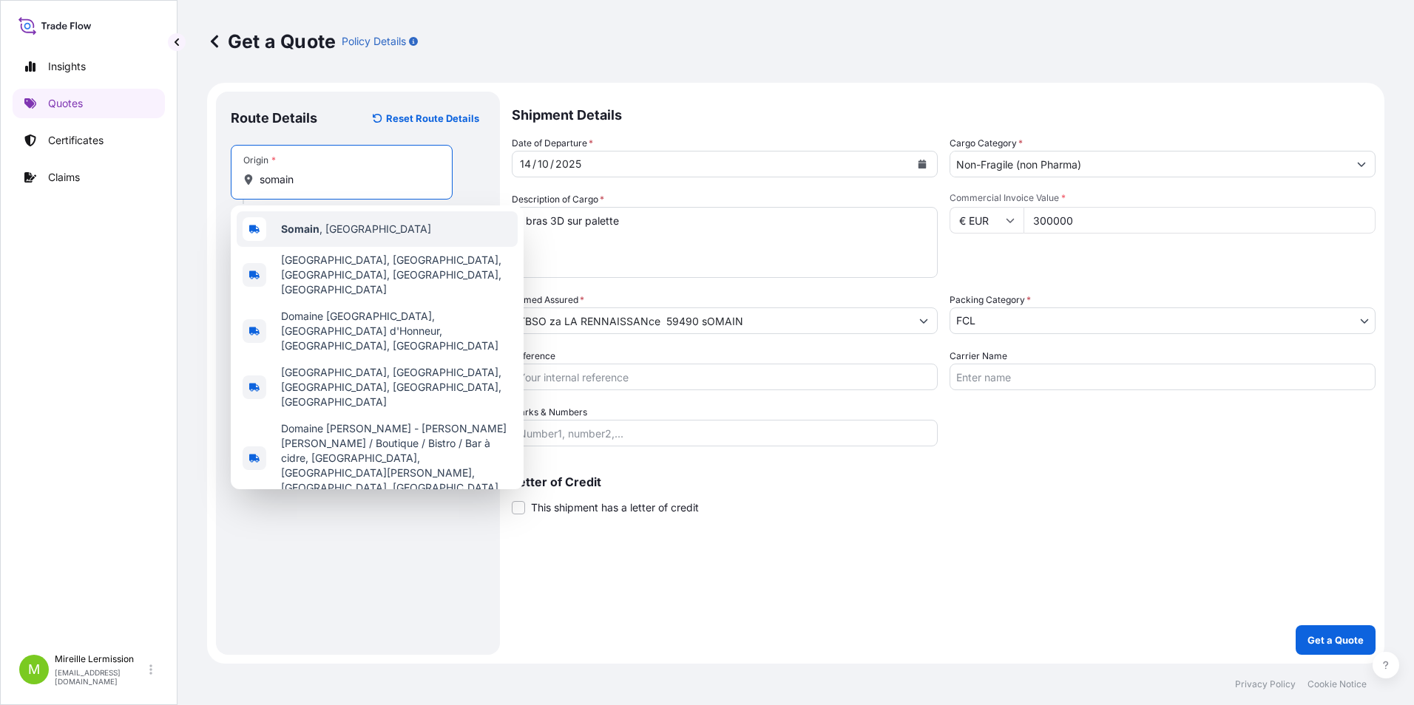
click at [319, 234] on span "Somain , [GEOGRAPHIC_DATA]" at bounding box center [356, 229] width 150 height 15
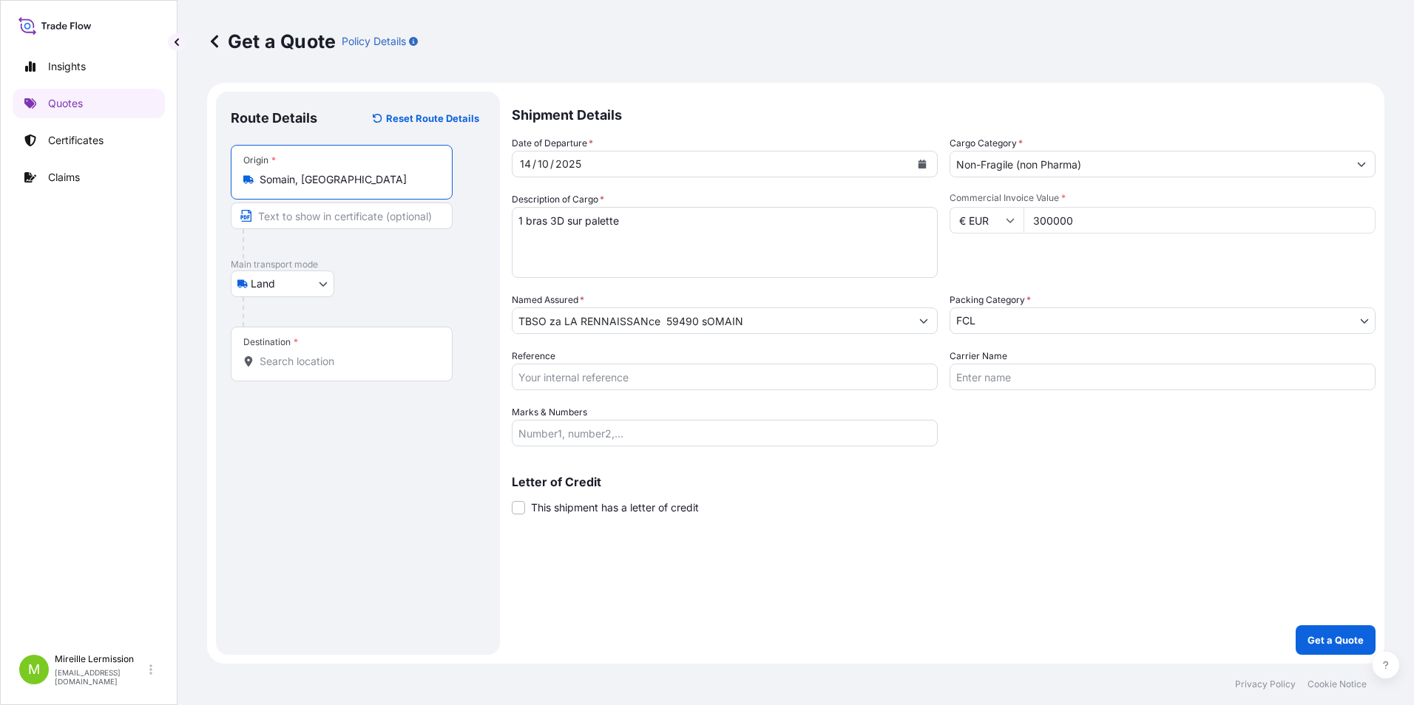
type input "Somain, [GEOGRAPHIC_DATA]"
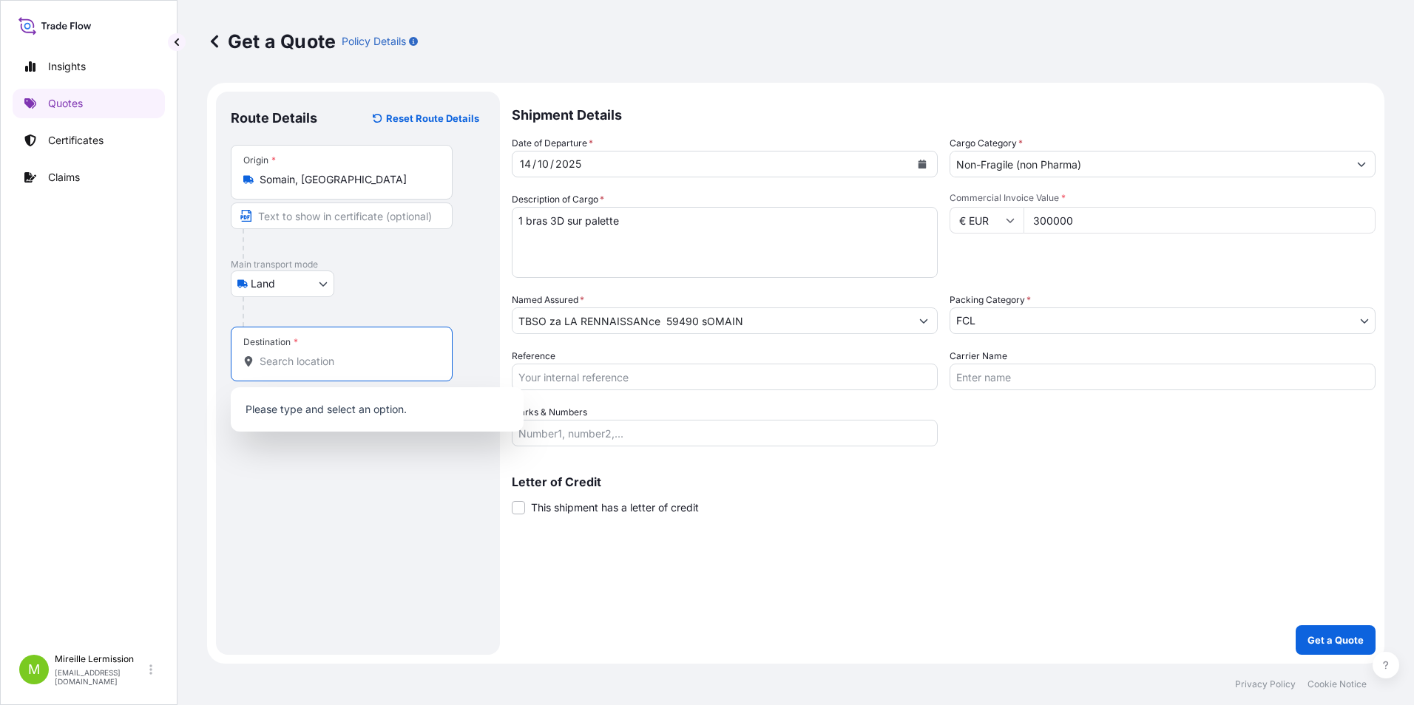
drag, startPoint x: 292, startPoint y: 361, endPoint x: 291, endPoint y: 348, distance: 12.6
click at [293, 355] on input "Destination *" at bounding box center [347, 361] width 175 height 15
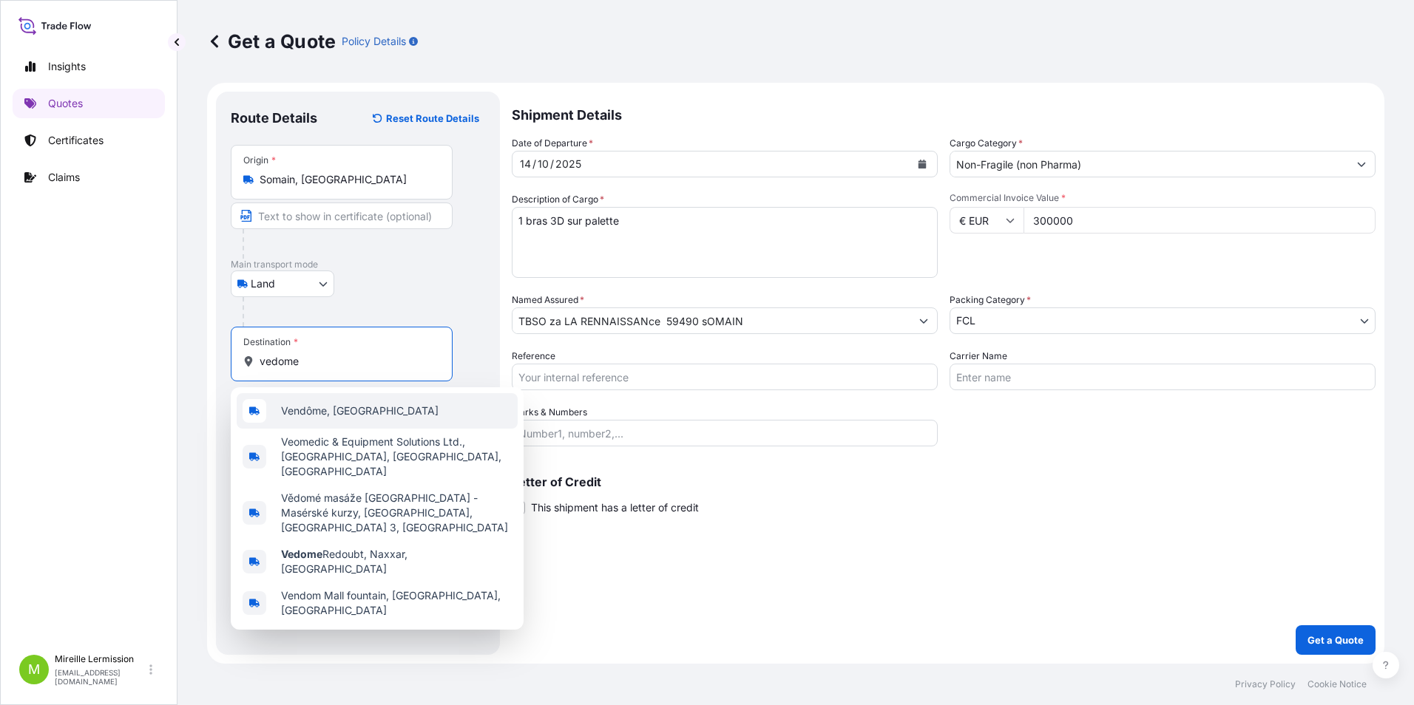
click at [337, 413] on span "Vendôme, [GEOGRAPHIC_DATA]" at bounding box center [360, 411] width 158 height 15
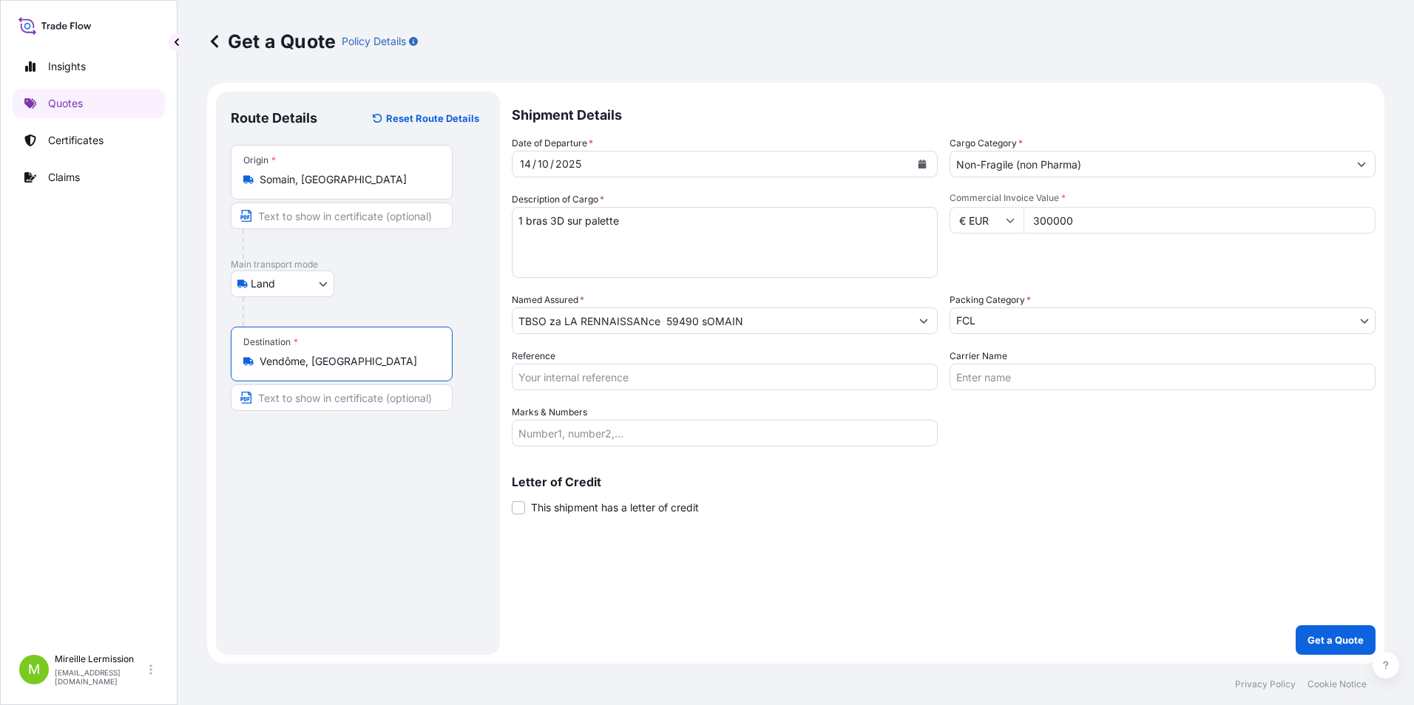
type input "Vendôme, [GEOGRAPHIC_DATA]"
click at [1335, 636] on p "Get a Quote" at bounding box center [1335, 640] width 56 height 15
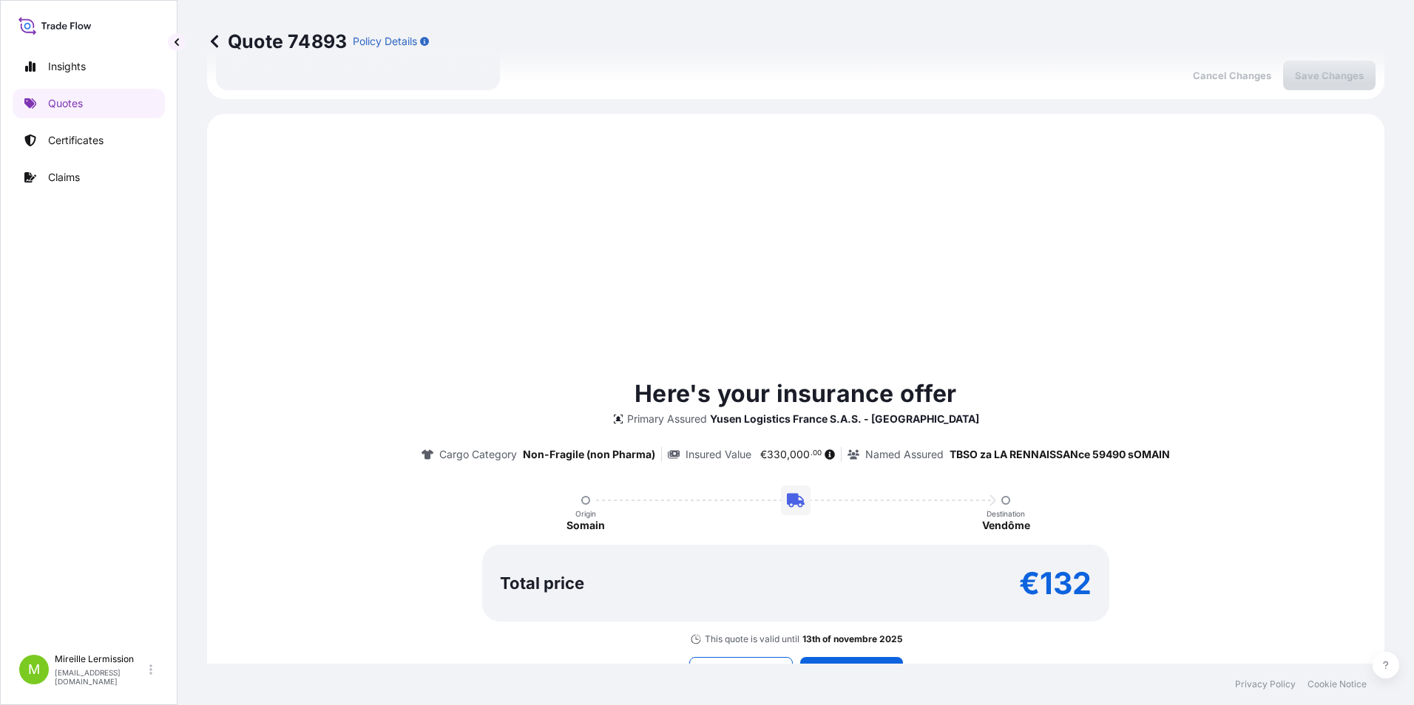
scroll to position [507, 0]
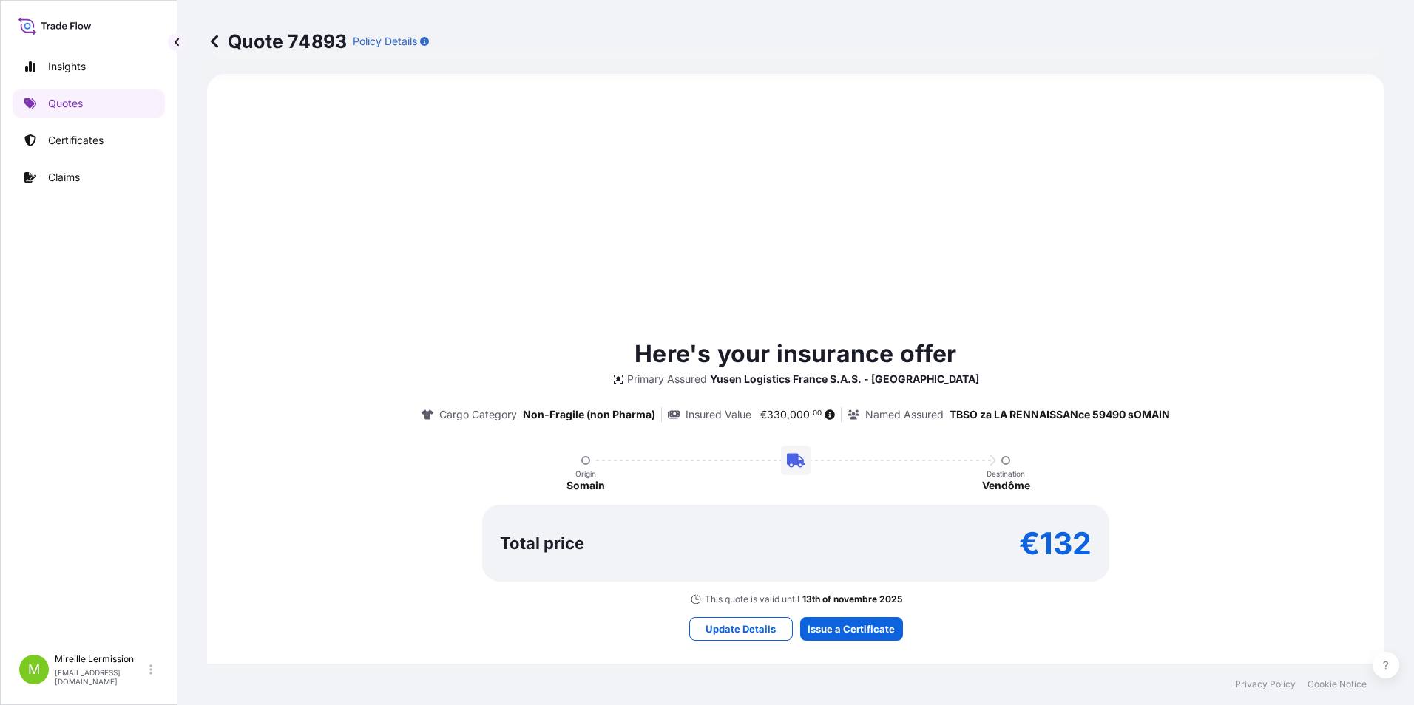
select select "Sea"
select select "21"
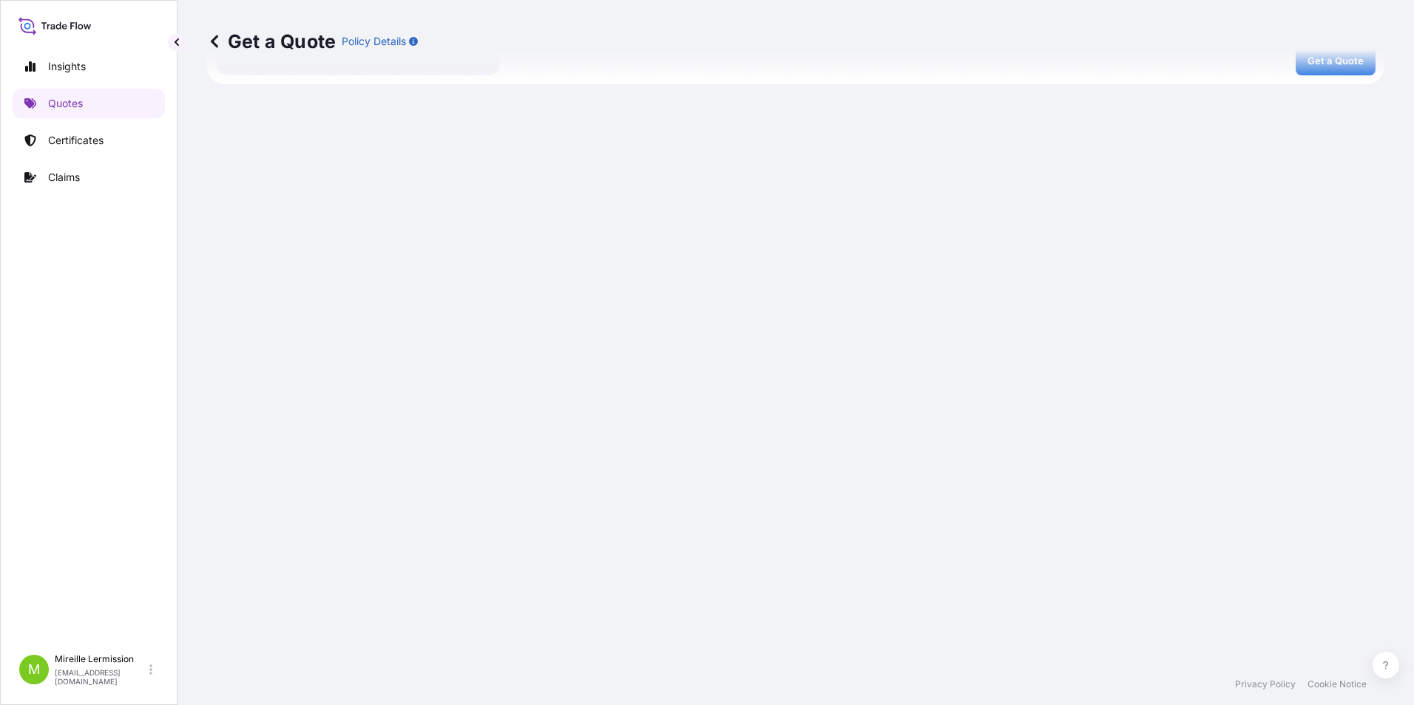
scroll to position [581, 0]
click at [254, 43] on p "Get a Quote" at bounding box center [271, 42] width 129 height 24
click at [1297, 61] on div "Get a Quote Policy Details" at bounding box center [795, 41] width 1177 height 83
click at [73, 103] on p "Quotes" at bounding box center [65, 103] width 35 height 15
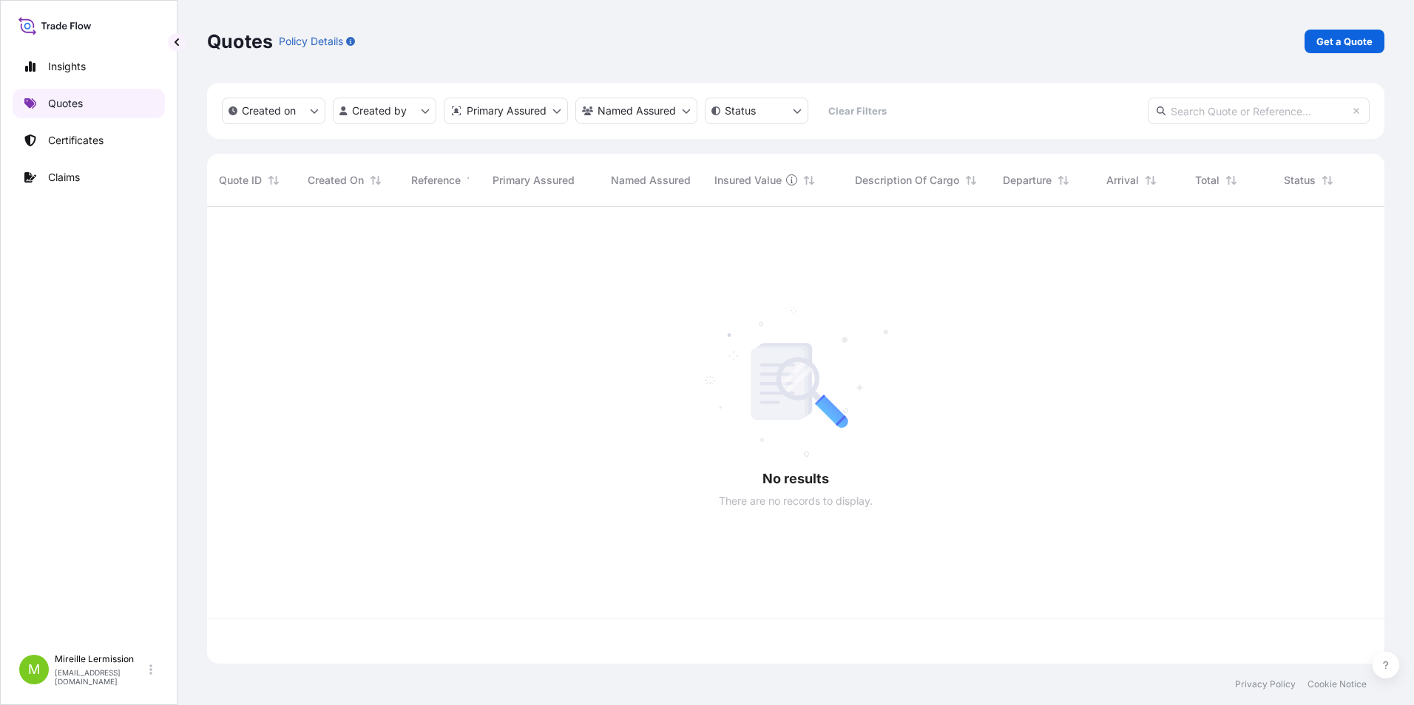
scroll to position [454, 1166]
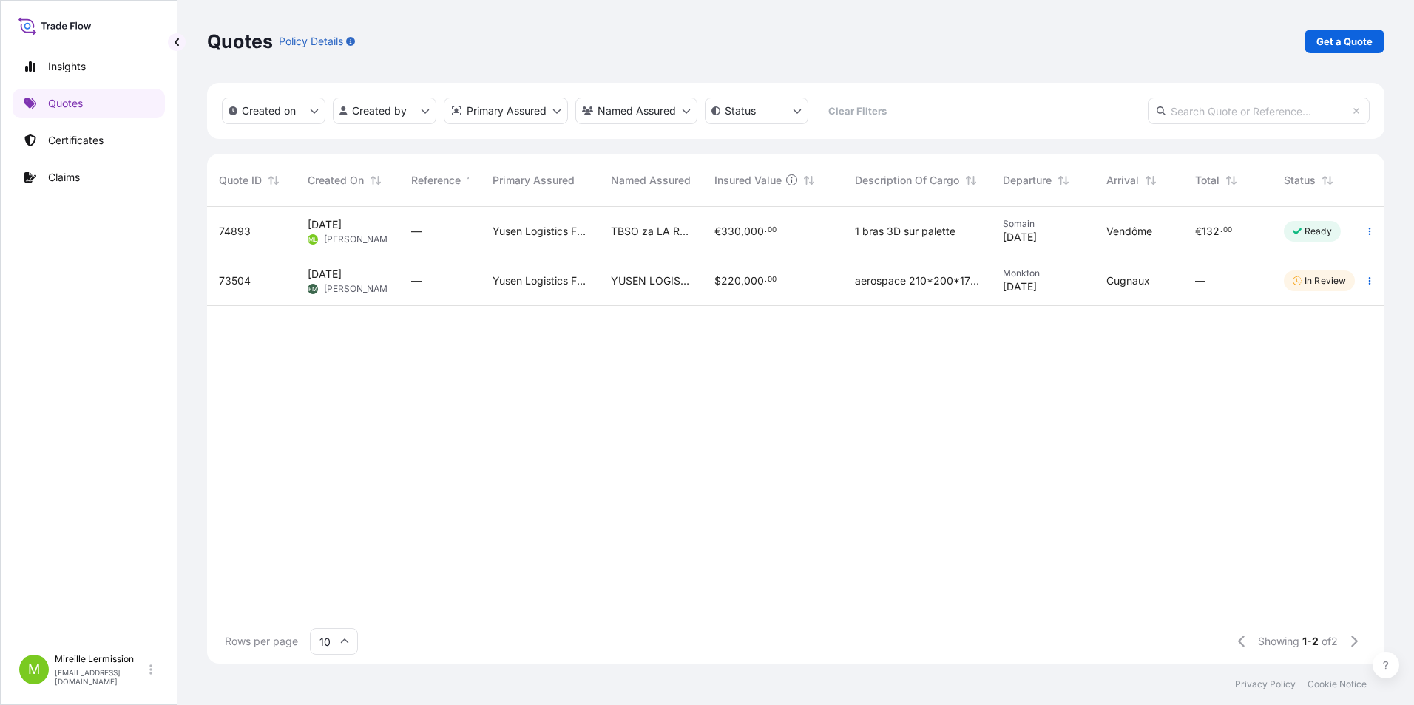
click at [1018, 235] on span "[DATE]" at bounding box center [1020, 237] width 34 height 15
select select "Land"
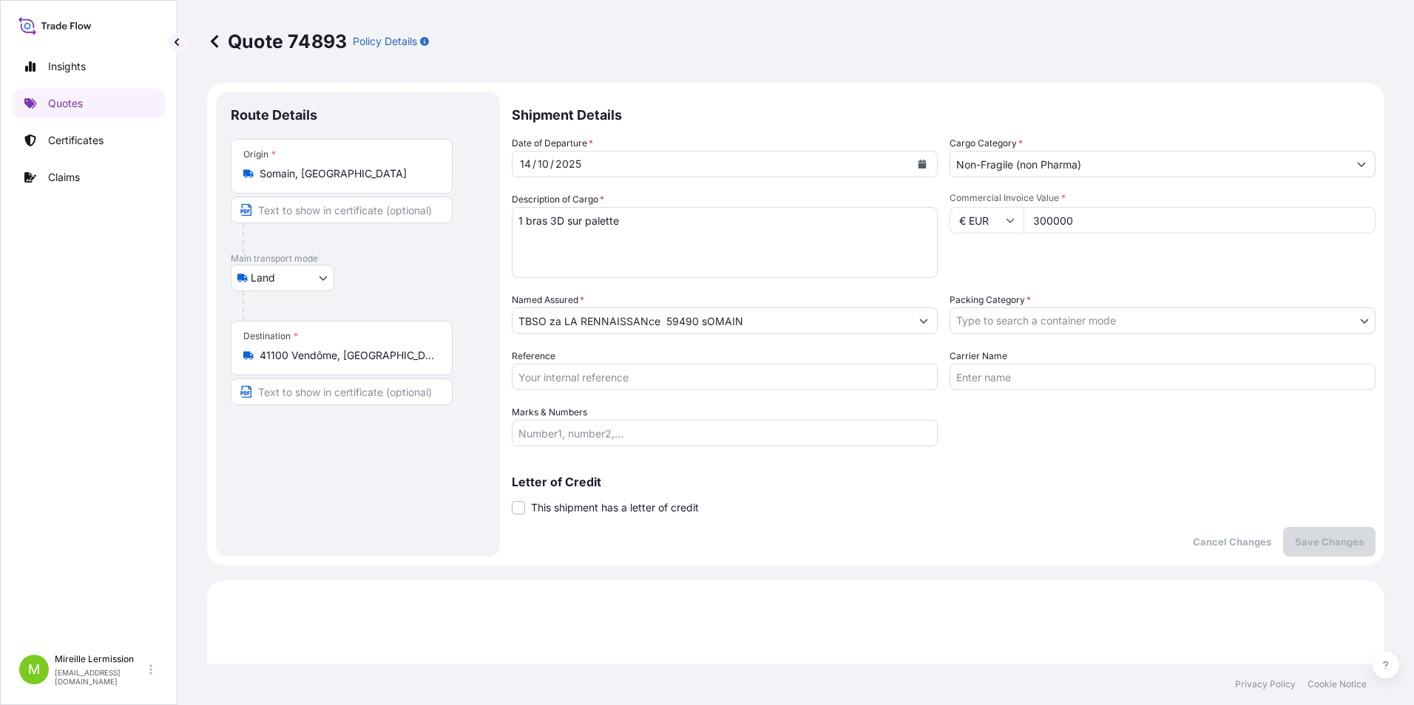
click at [1090, 218] on input "300000" at bounding box center [1199, 220] width 352 height 27
click at [1043, 220] on input "30000" at bounding box center [1199, 220] width 352 height 27
type input "30000"
click at [1295, 542] on p "Save Changes" at bounding box center [1329, 542] width 69 height 15
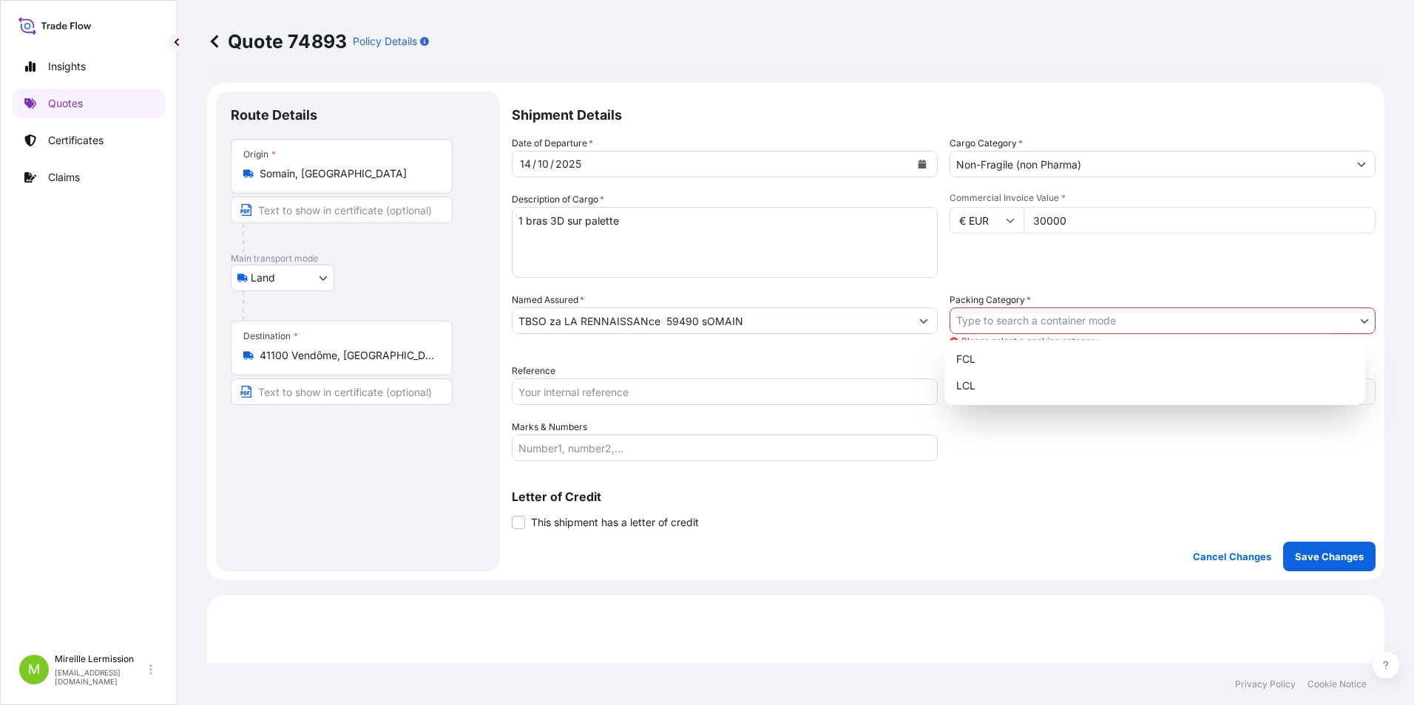
click at [1103, 317] on body "Insights Quotes Certificates Claims M Mireille Lermission [EMAIL_ADDRESS][DOMAI…" at bounding box center [707, 352] width 1414 height 705
click at [1037, 364] on div "FCL" at bounding box center [1154, 359] width 409 height 27
select select "21"
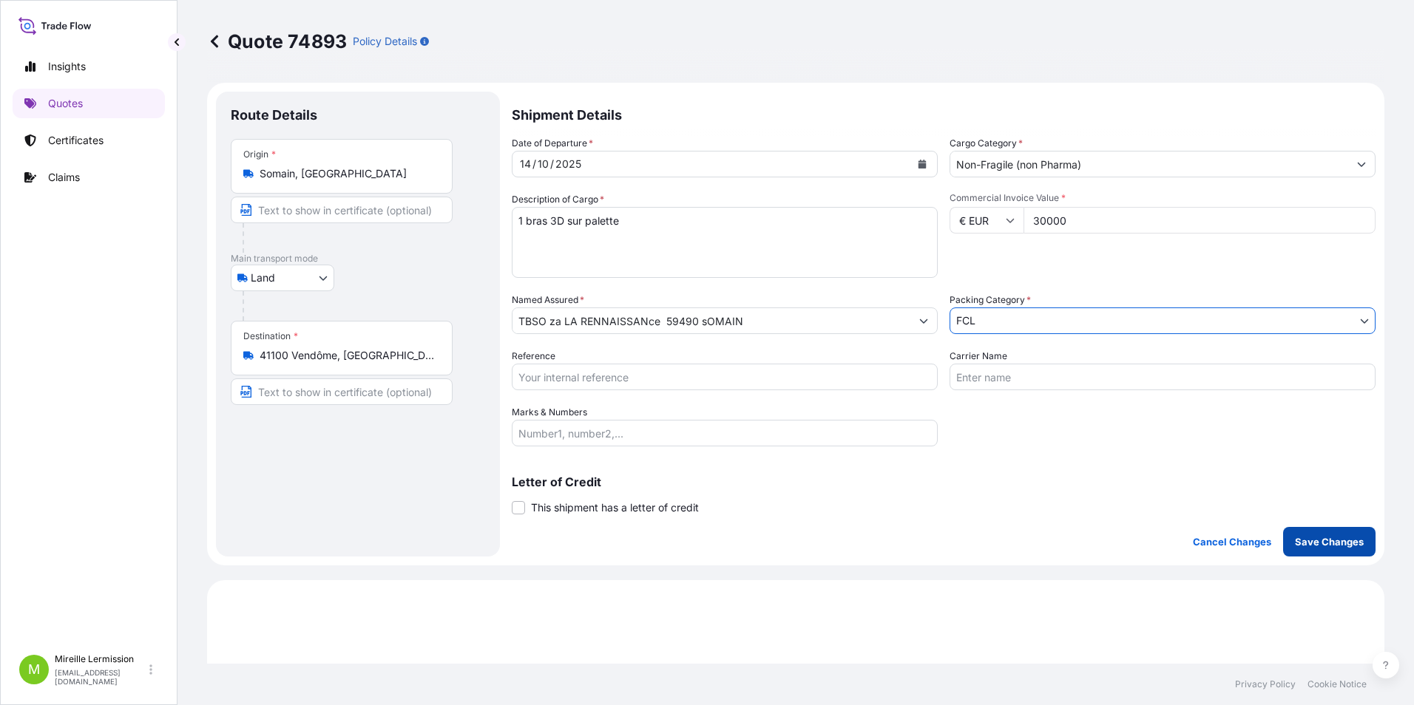
click at [1315, 547] on p "Save Changes" at bounding box center [1329, 542] width 69 height 15
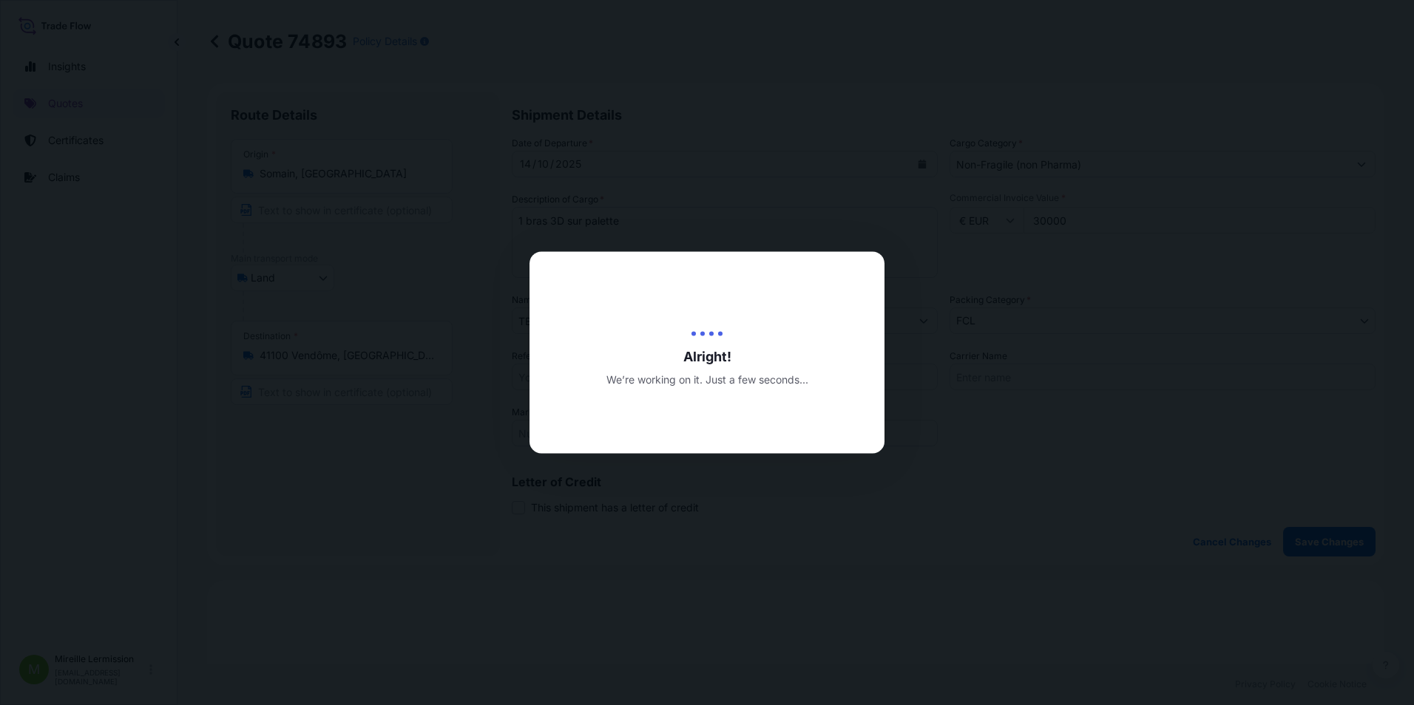
type input "[DATE]"
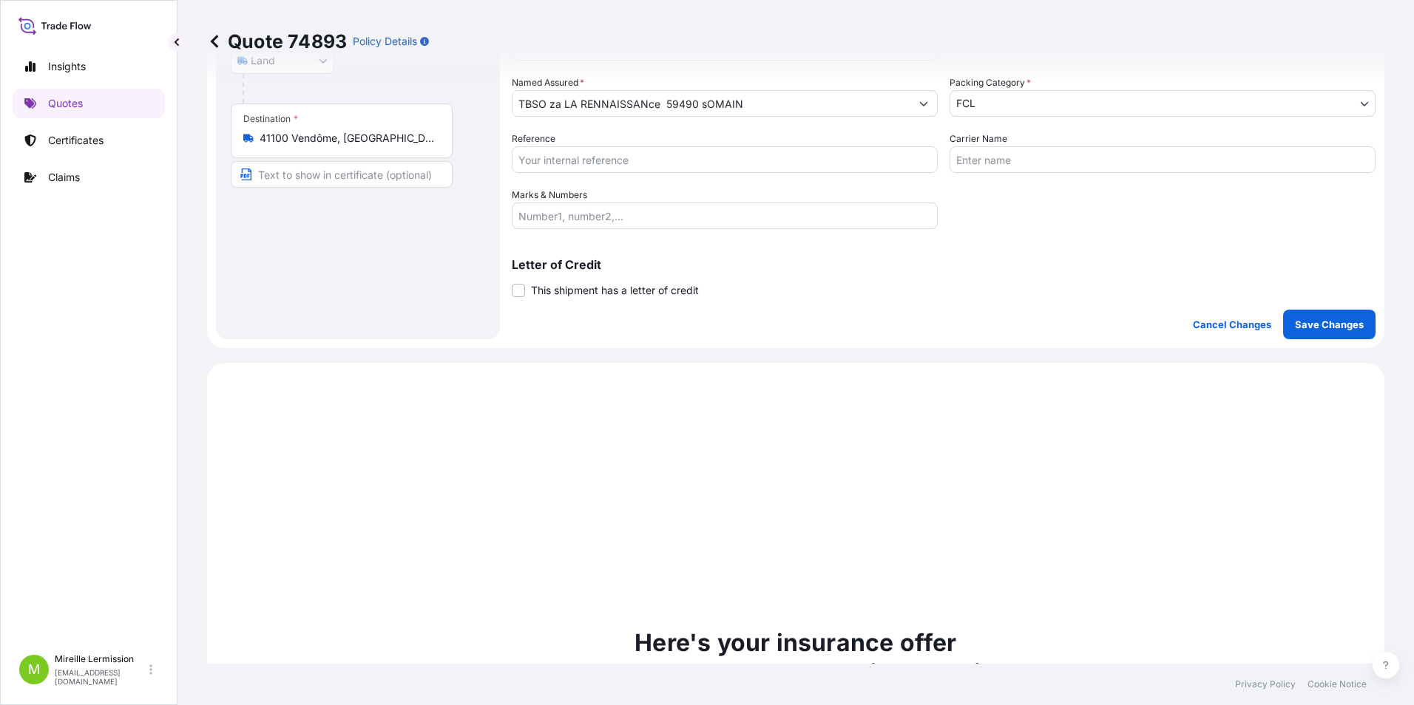
scroll to position [507, 0]
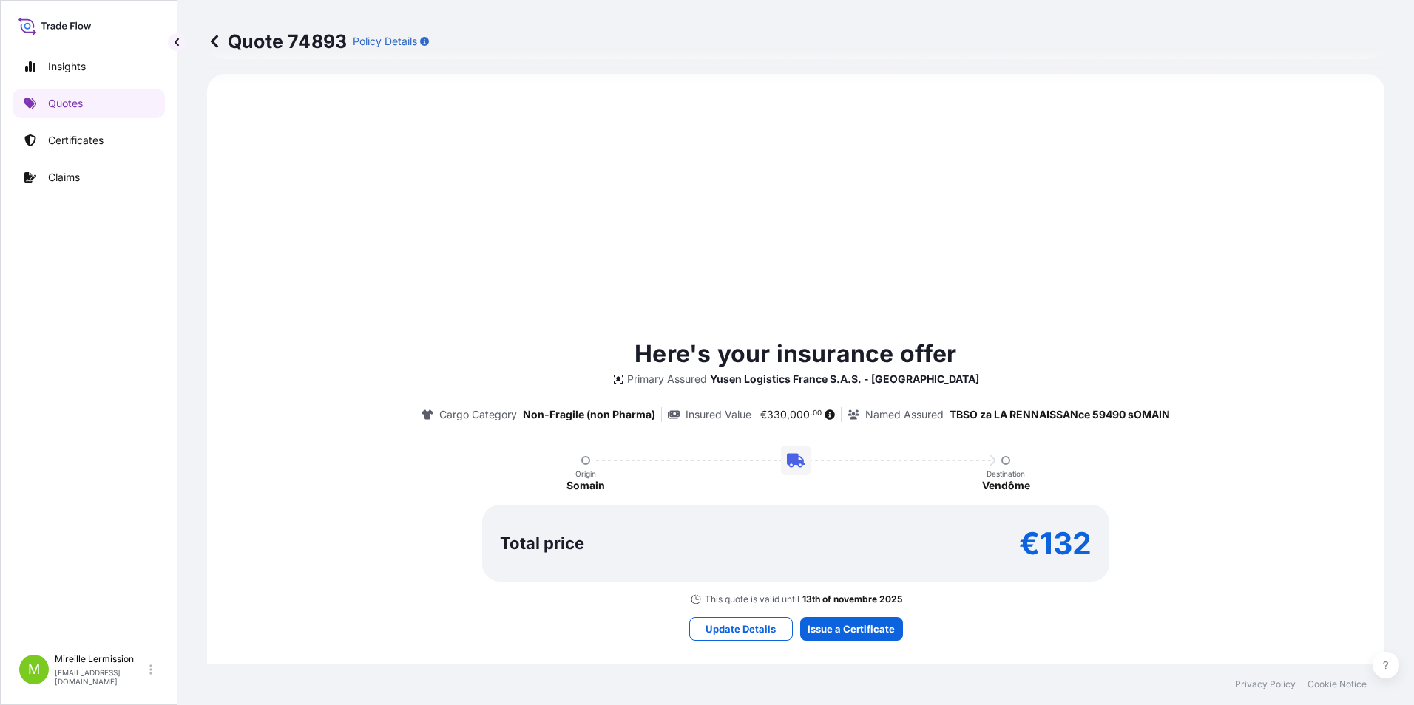
select select "Land"
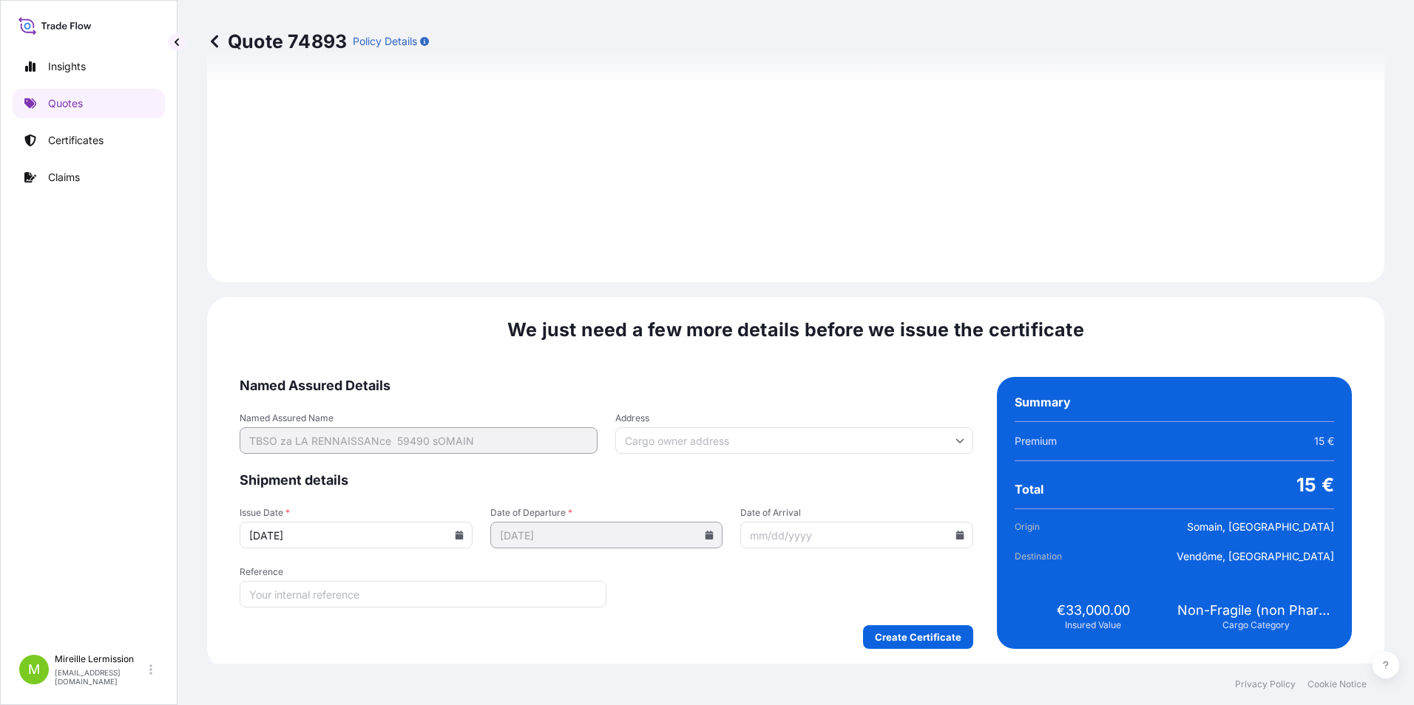
scroll to position [1520, 0]
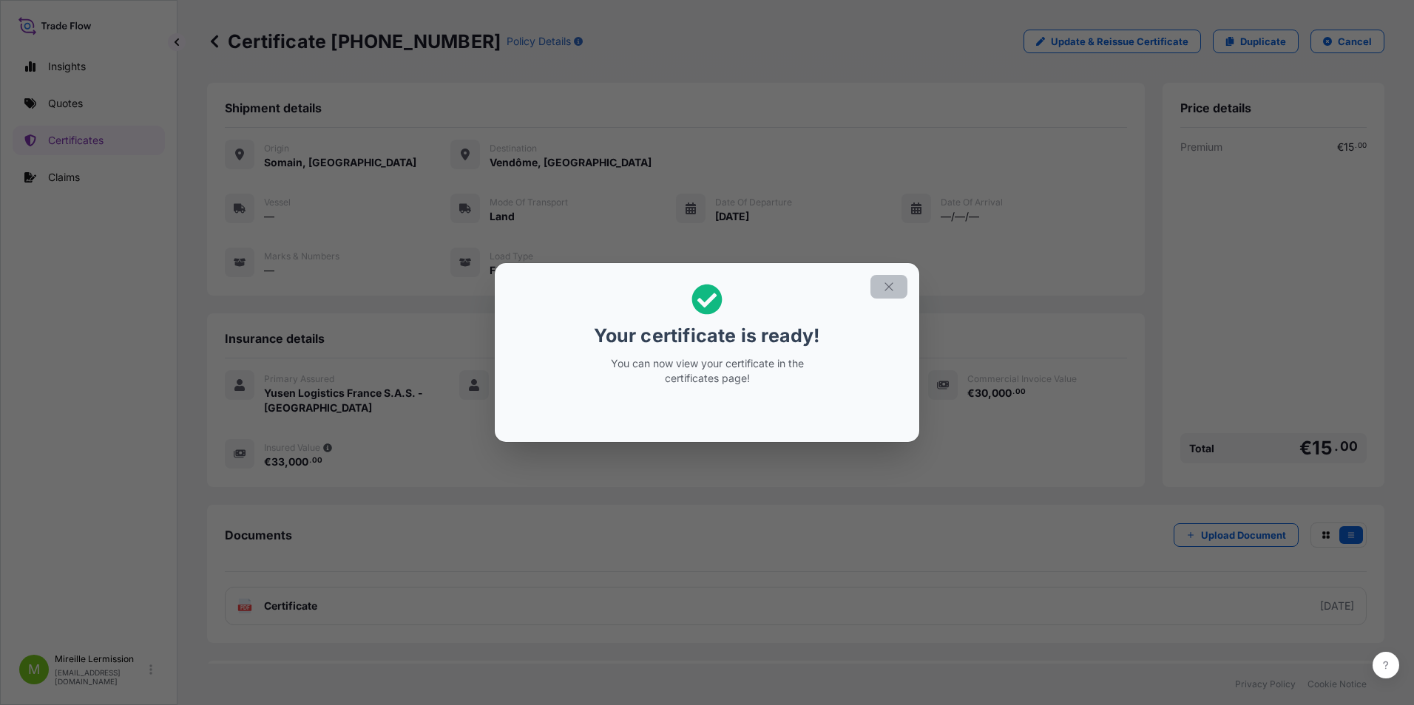
click at [889, 288] on icon "button" at bounding box center [888, 286] width 13 height 13
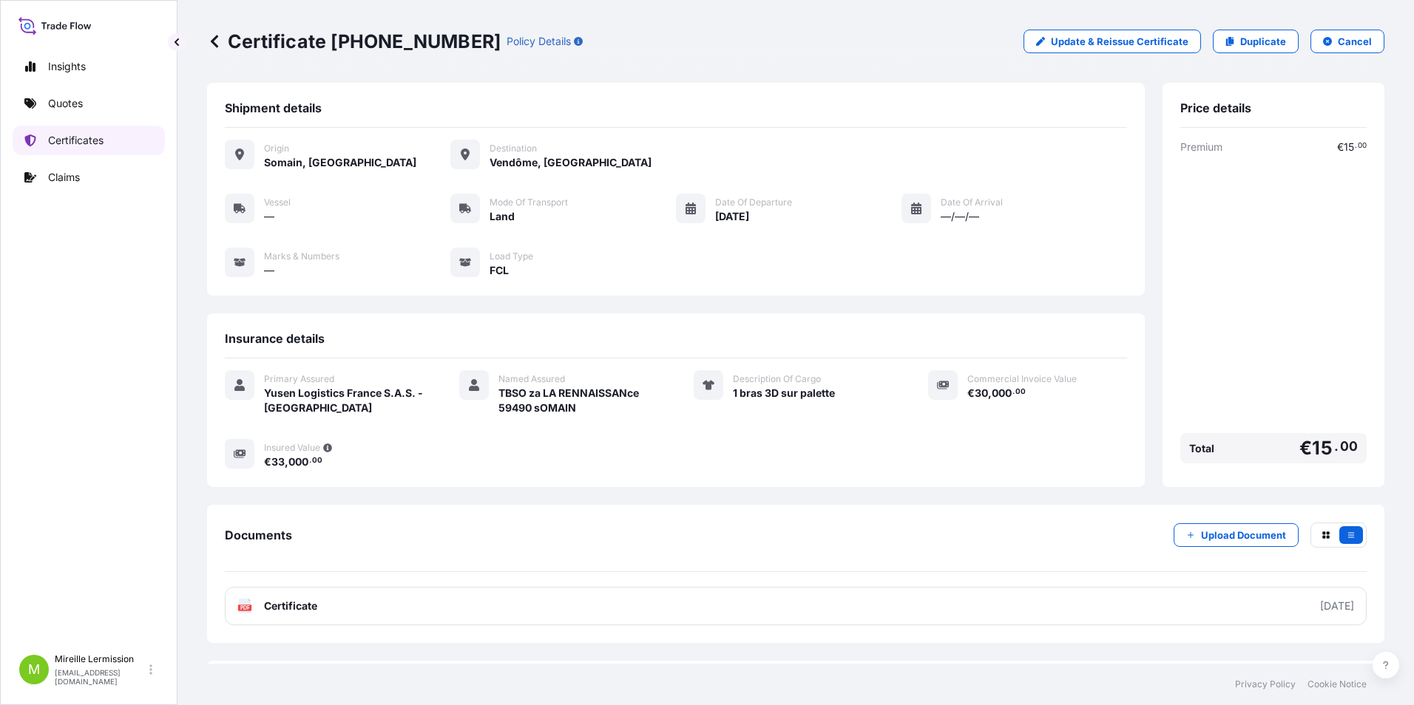
click at [60, 133] on p "Certificates" at bounding box center [75, 140] width 55 height 15
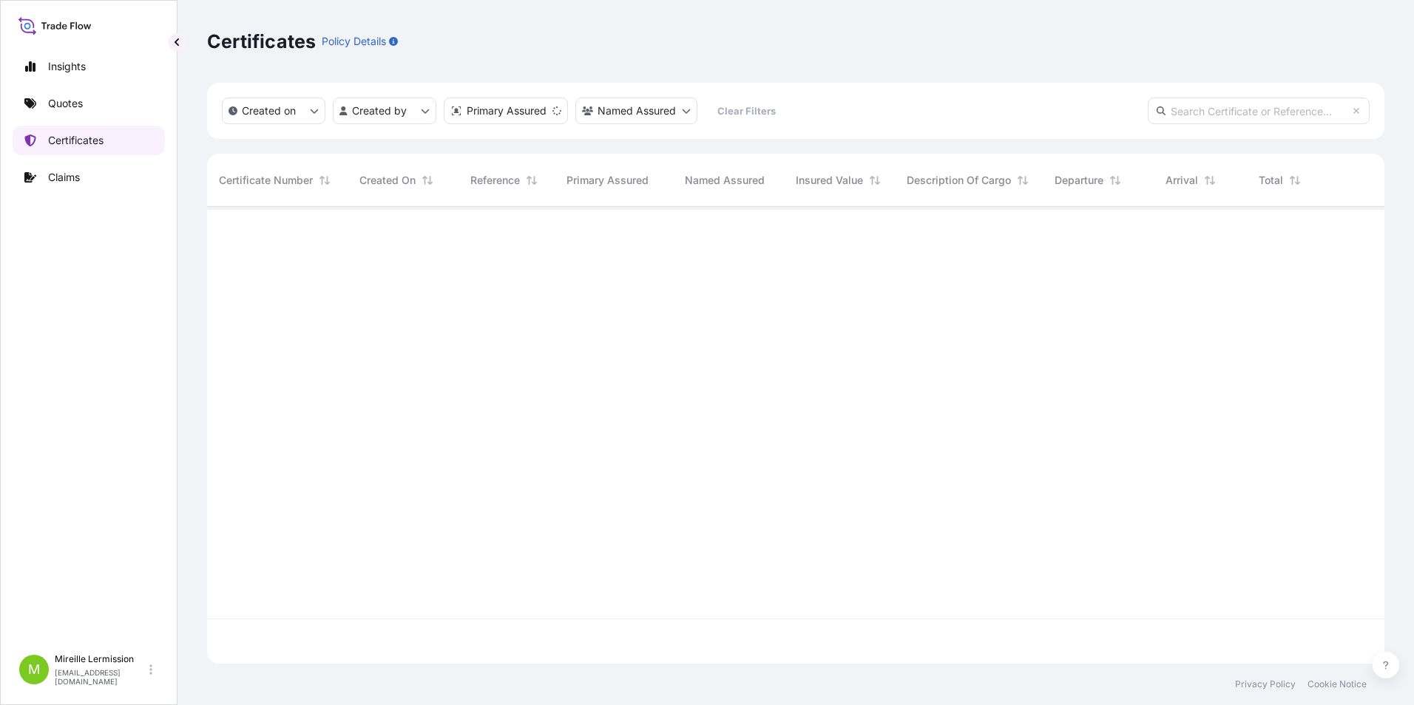
scroll to position [454, 1166]
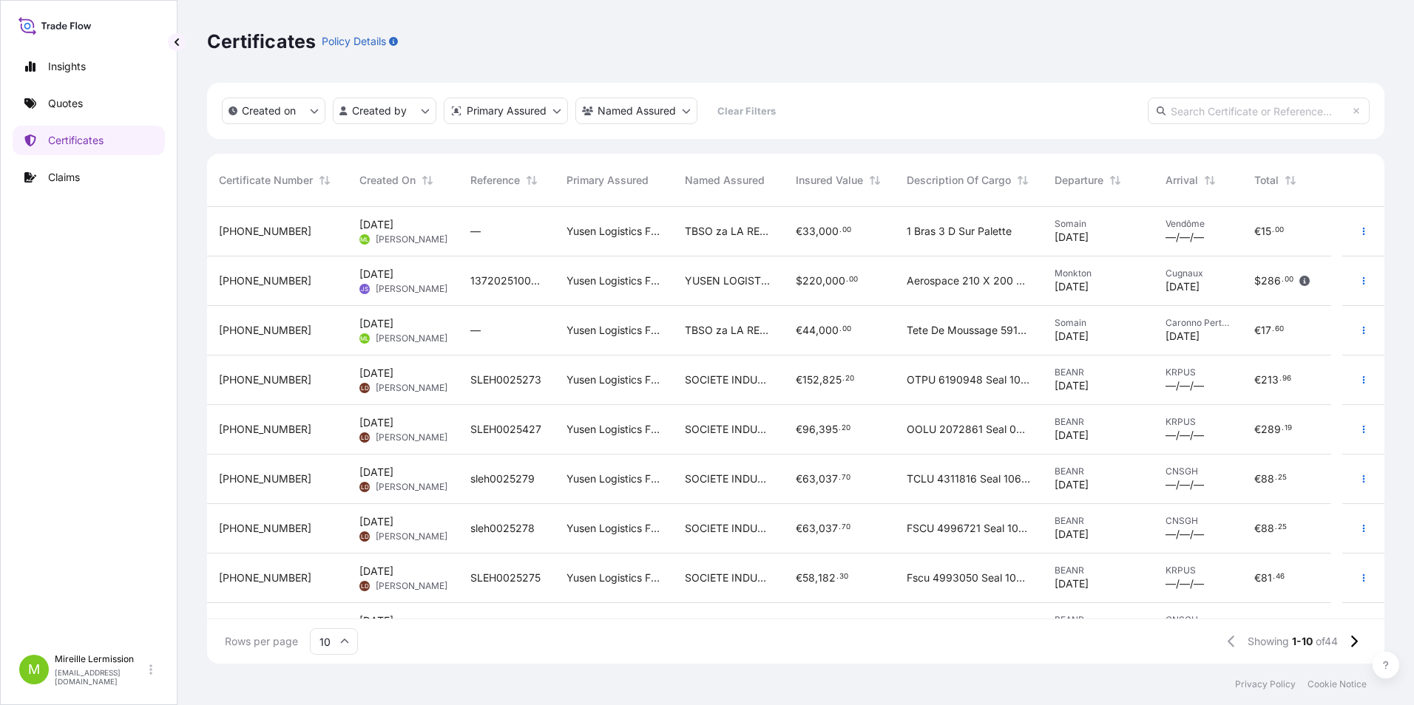
click at [395, 234] on span "[PERSON_NAME]" at bounding box center [412, 240] width 72 height 12
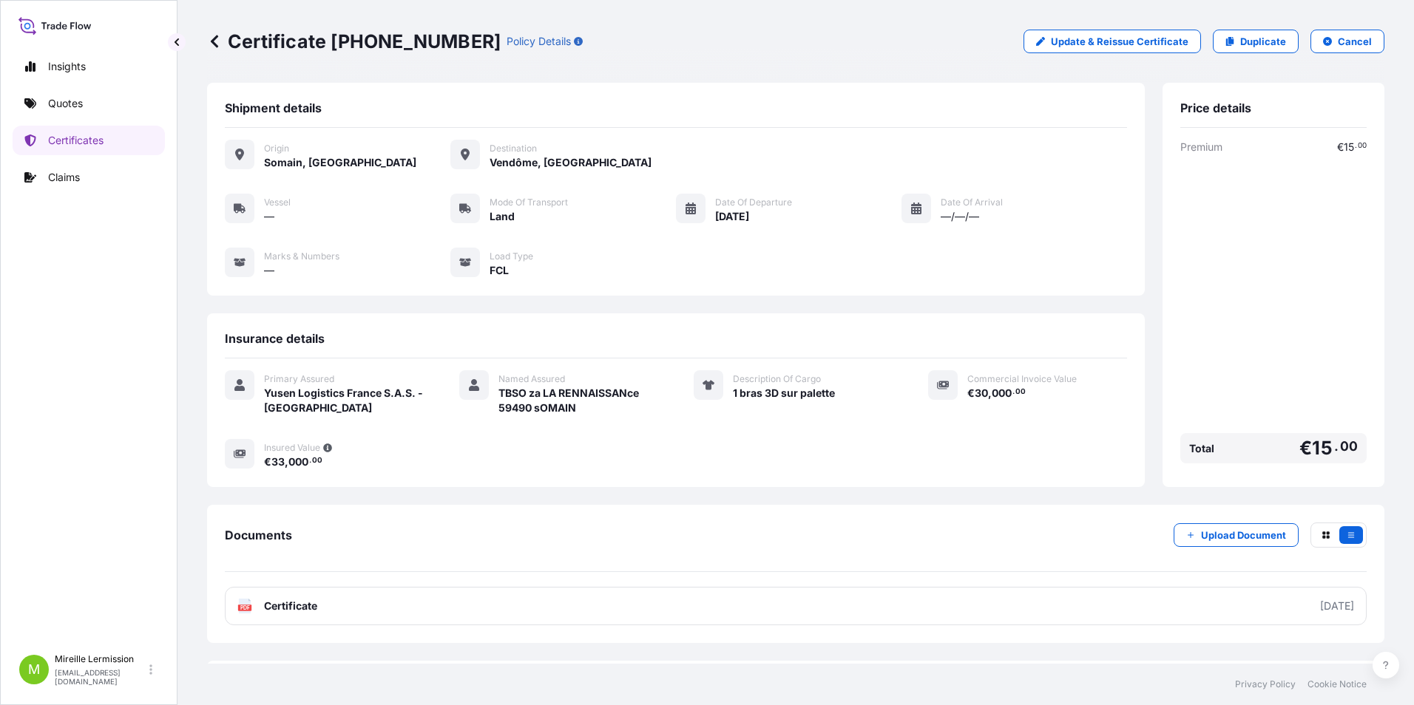
click at [395, 230] on div "Vessel — Mode of Transport Land Date of Departure [DATE] Date of Arrival —/—/— …" at bounding box center [676, 236] width 902 height 84
click at [1218, 537] on p "Upload Document" at bounding box center [1243, 535] width 85 height 15
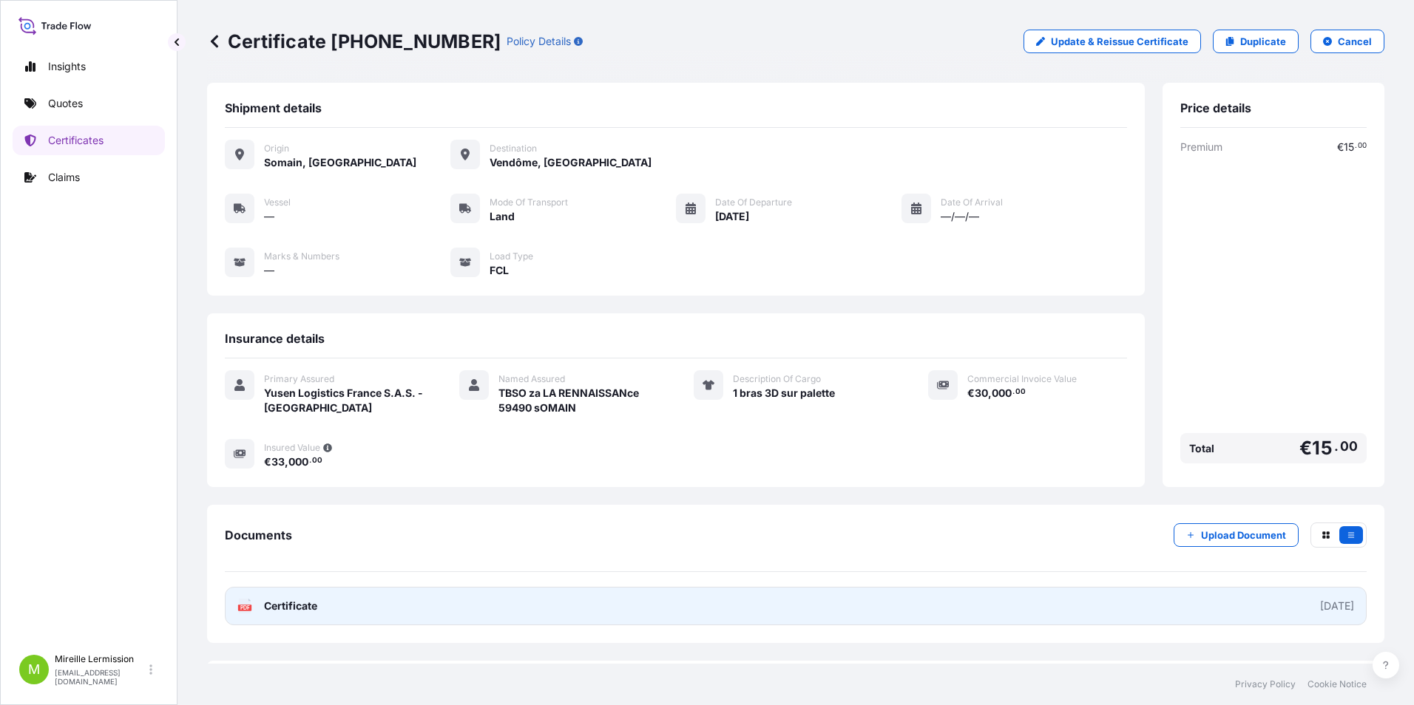
click at [289, 606] on span "Certificate" at bounding box center [290, 606] width 53 height 15
